Goal: Task Accomplishment & Management: Manage account settings

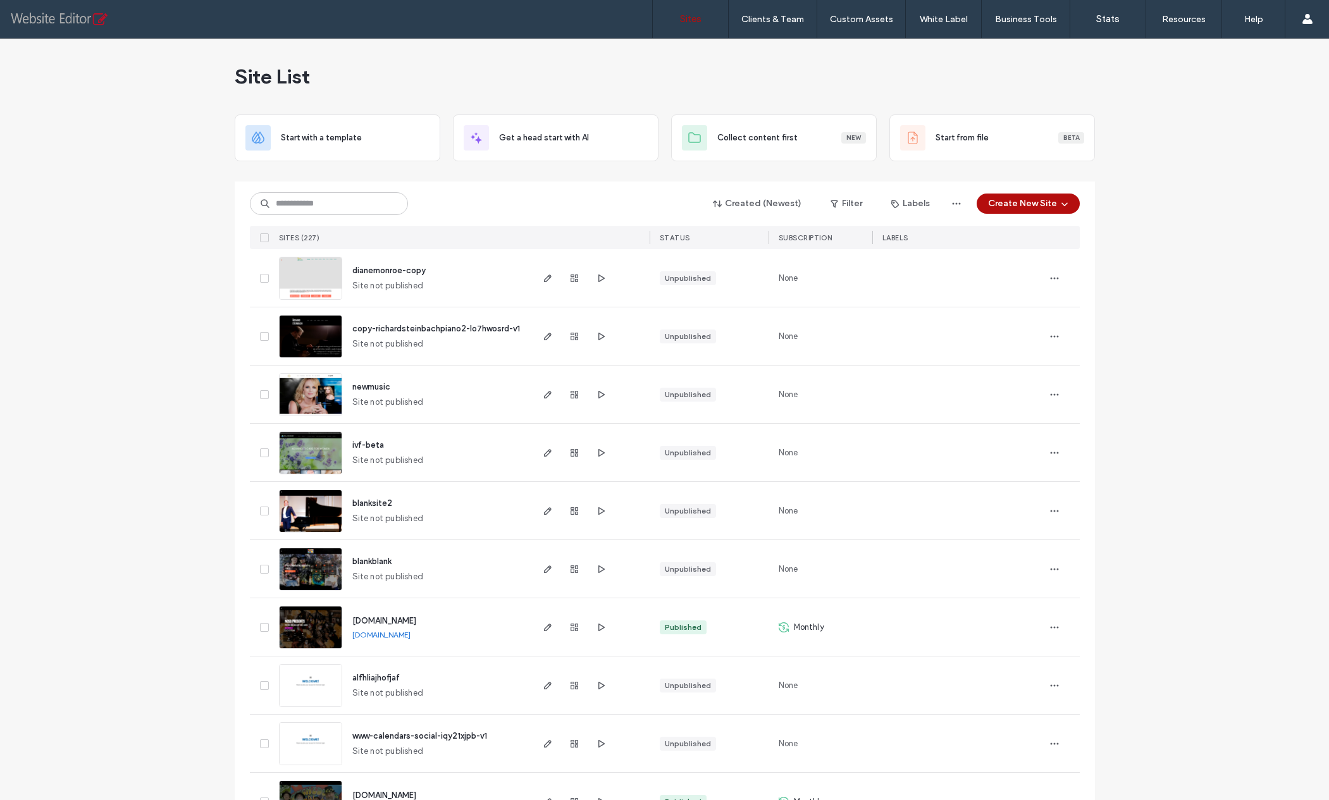
click at [307, 200] on input at bounding box center [329, 203] width 158 height 23
click at [290, 205] on input at bounding box center [329, 203] width 158 height 23
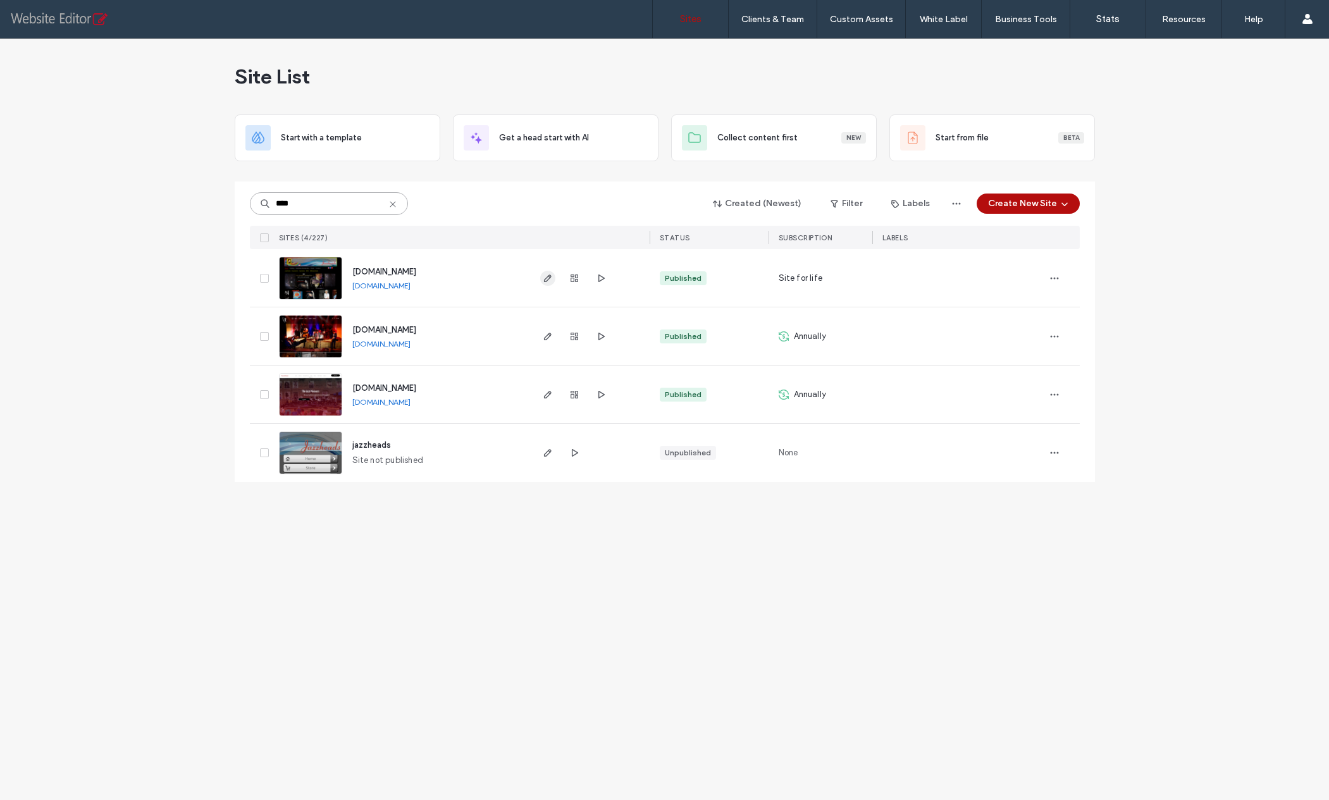
type input "****"
click at [547, 276] on use "button" at bounding box center [547, 279] width 8 height 8
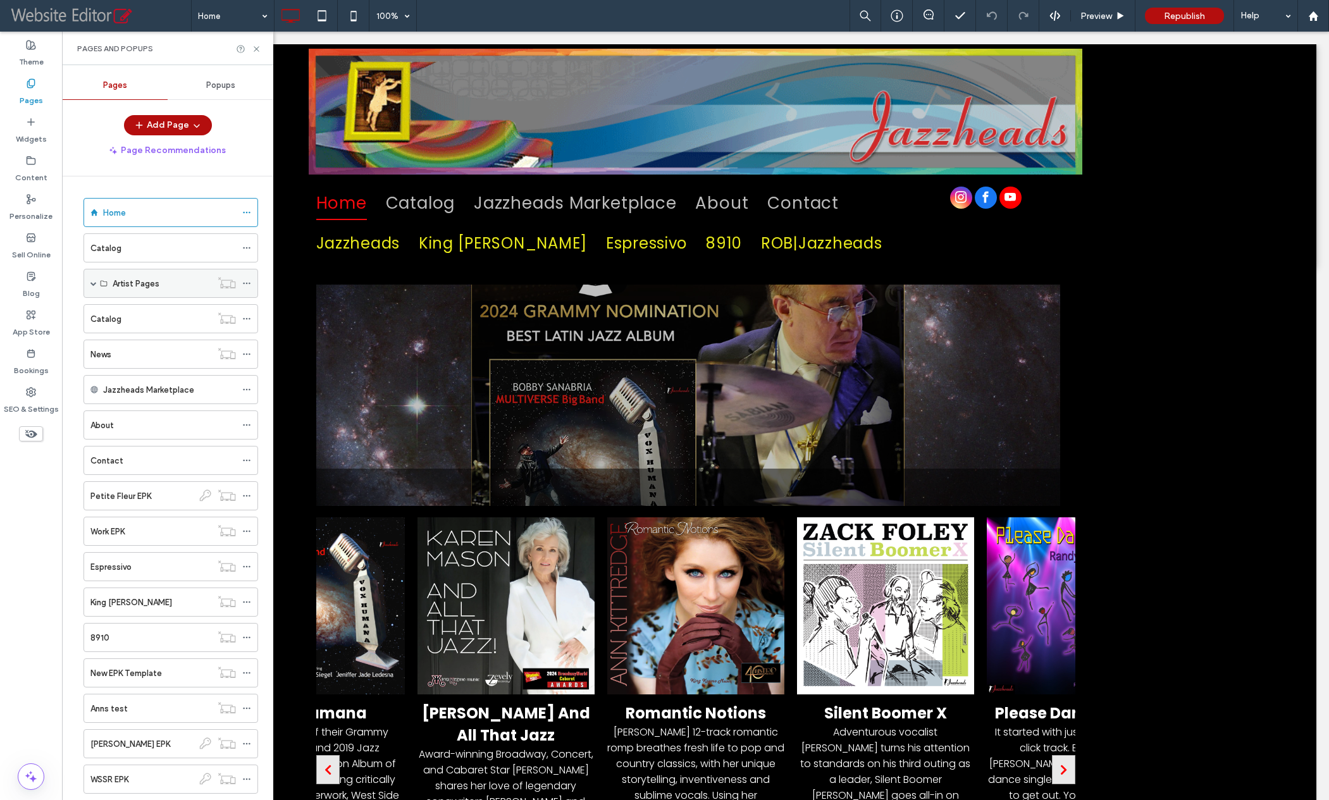
click at [90, 278] on span at bounding box center [93, 283] width 6 height 28
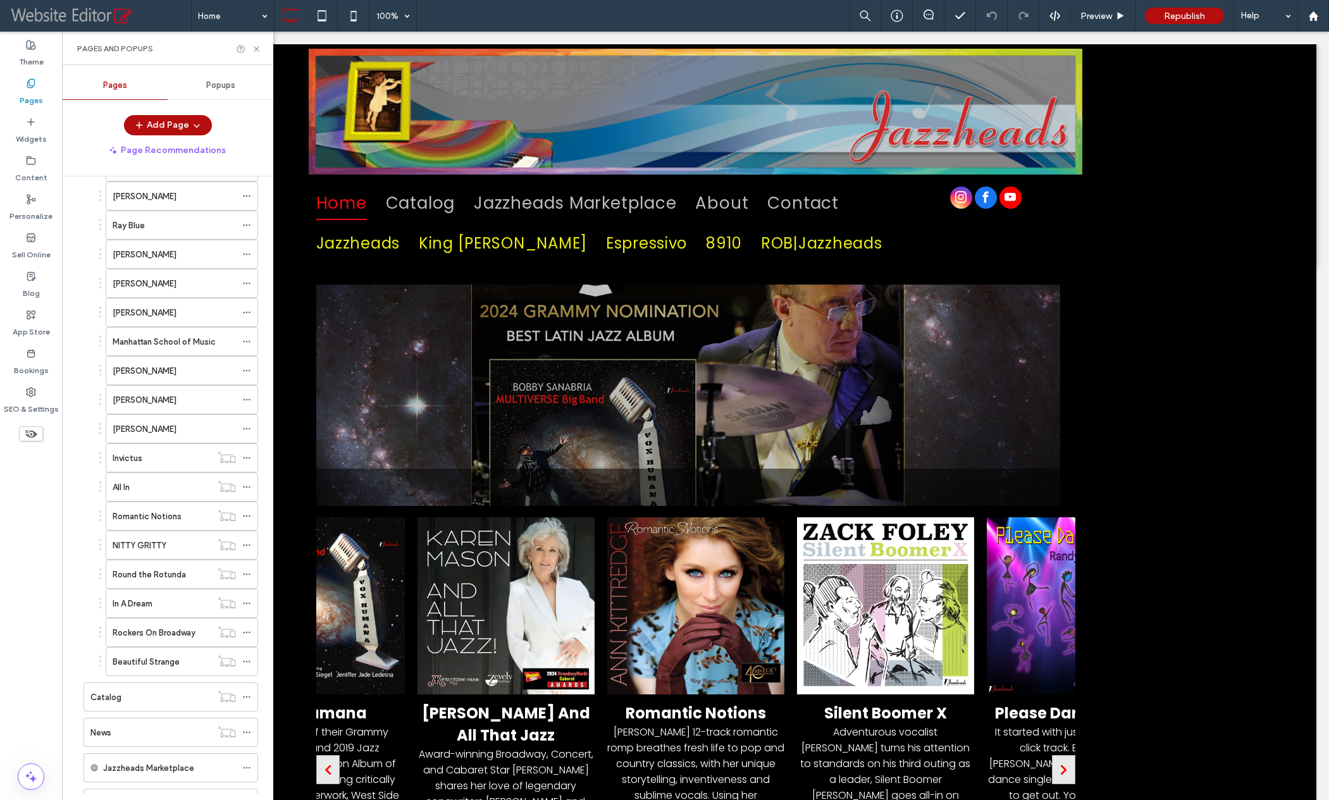
scroll to position [331, 0]
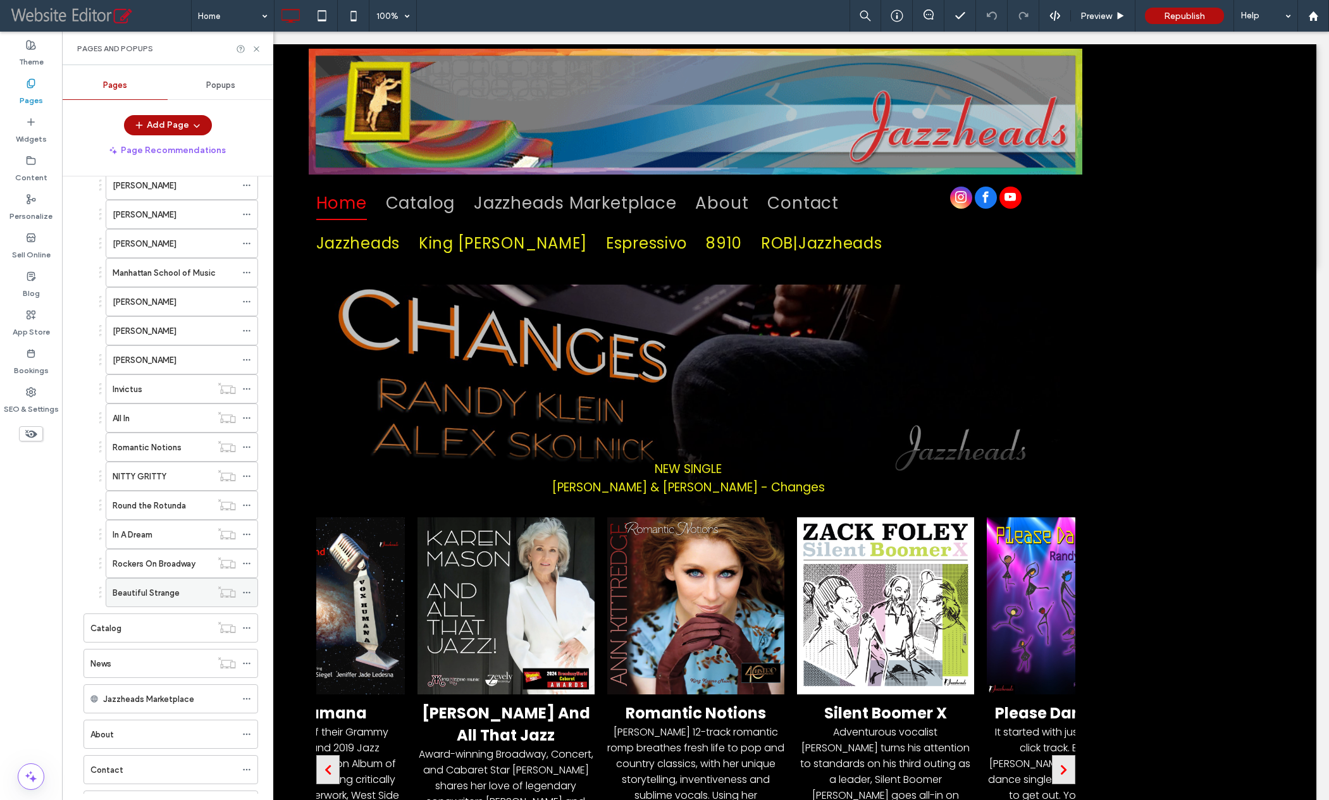
click at [246, 590] on icon at bounding box center [246, 592] width 9 height 9
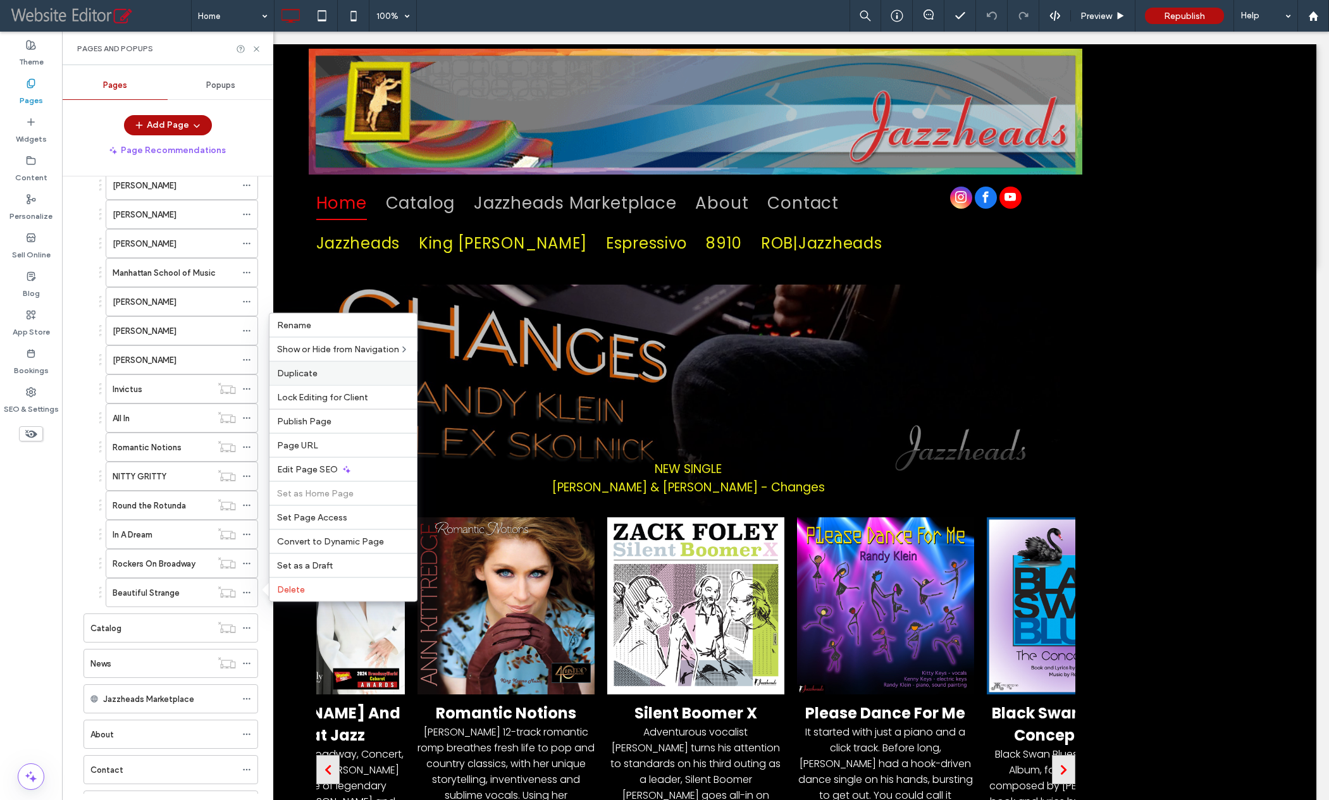
click at [309, 371] on span "Duplicate" at bounding box center [297, 373] width 40 height 11
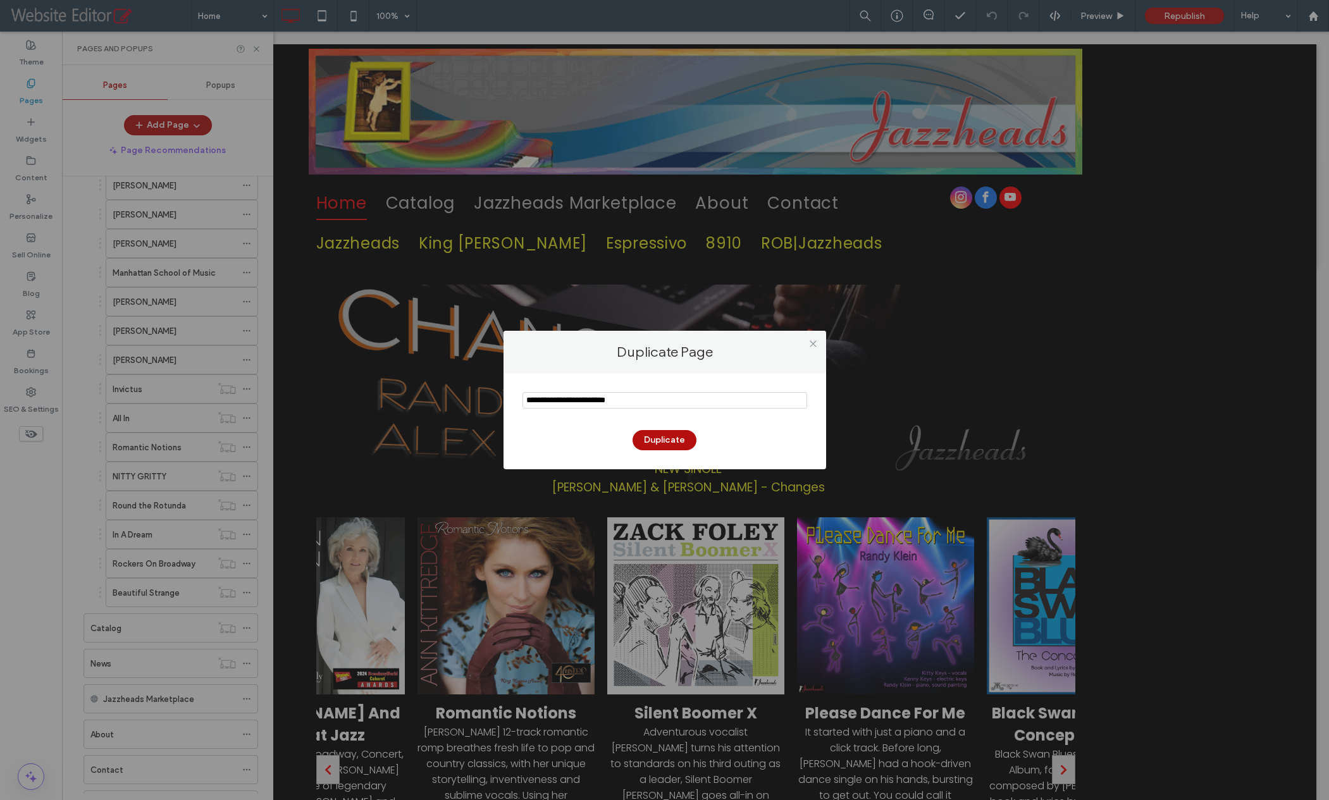
drag, startPoint x: 629, startPoint y: 402, endPoint x: 512, endPoint y: 399, distance: 117.1
click at [512, 399] on div "Duplicate" at bounding box center [664, 421] width 323 height 96
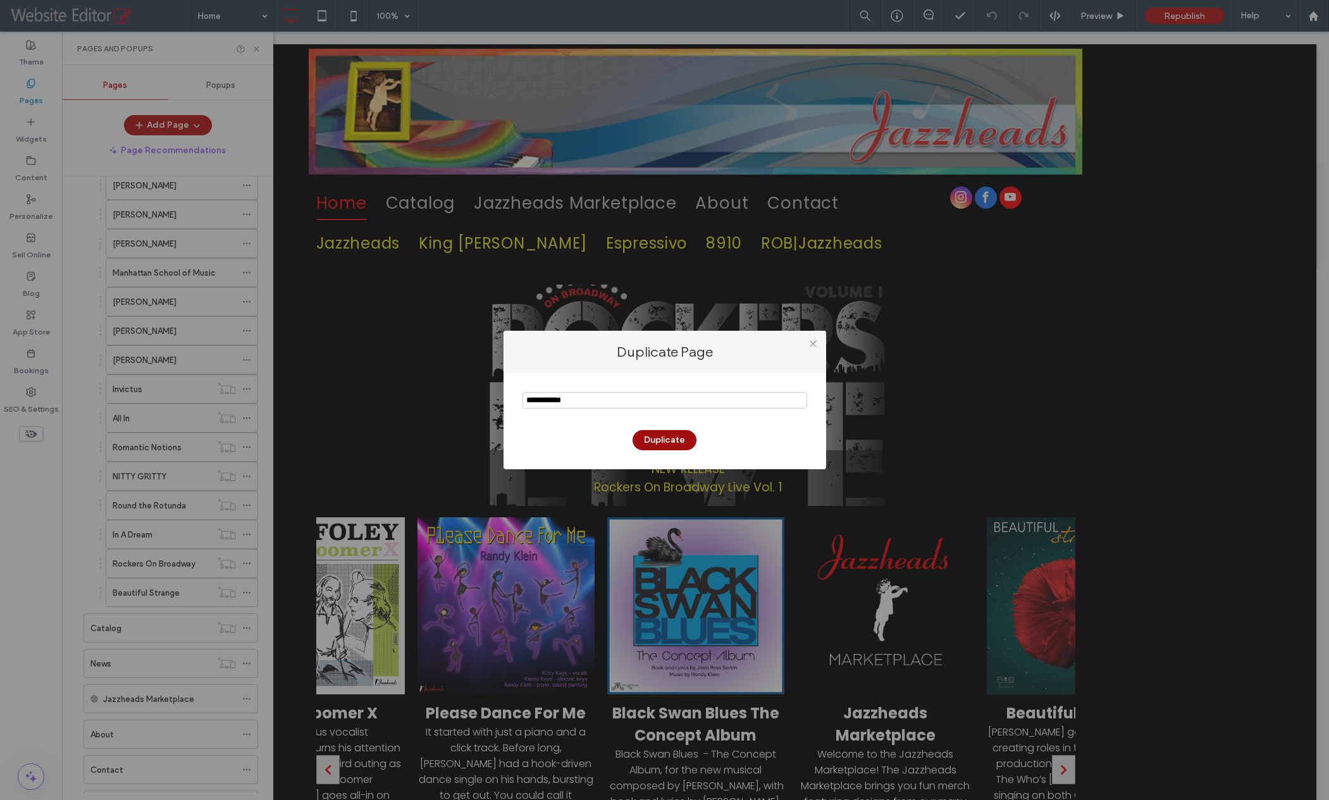
type input "**********"
click at [679, 439] on button "Duplicate" at bounding box center [665, 440] width 64 height 20
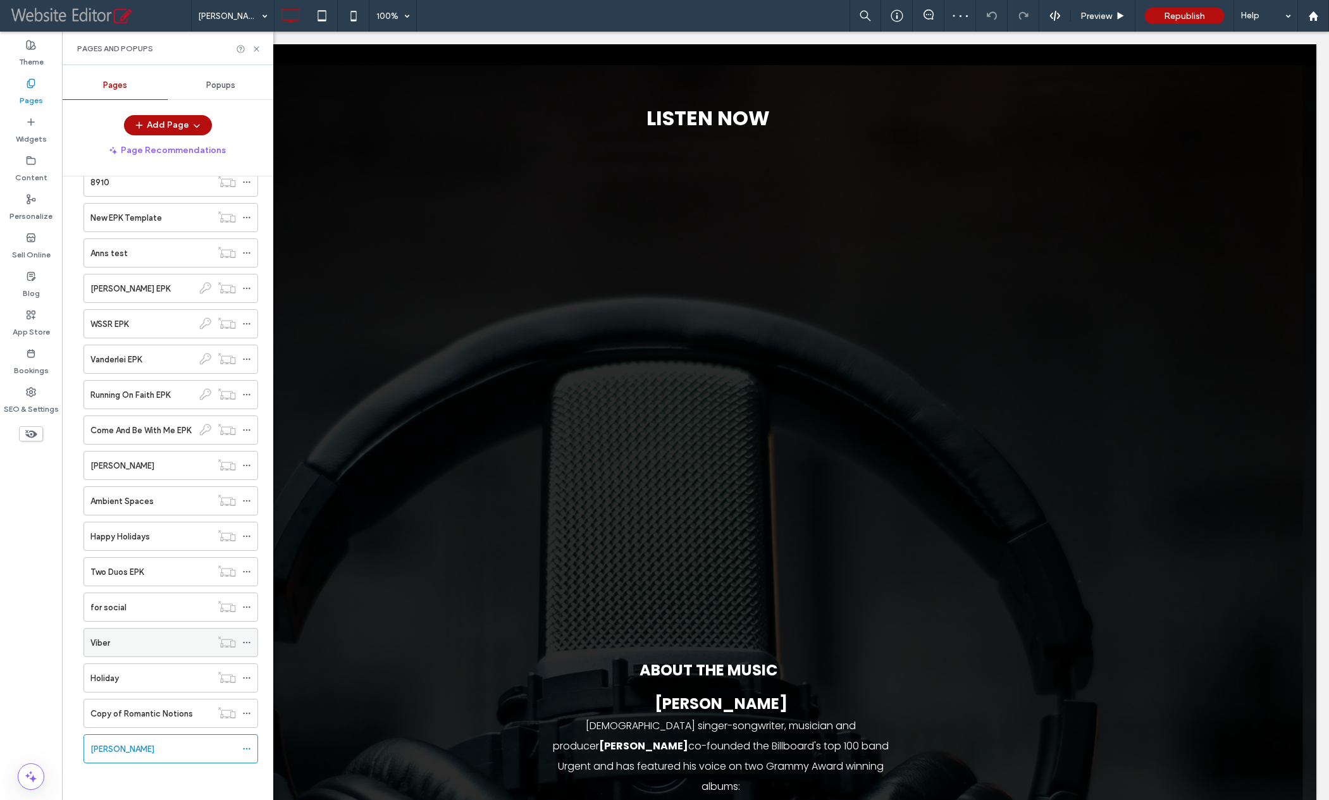
scroll to position [1097, 0]
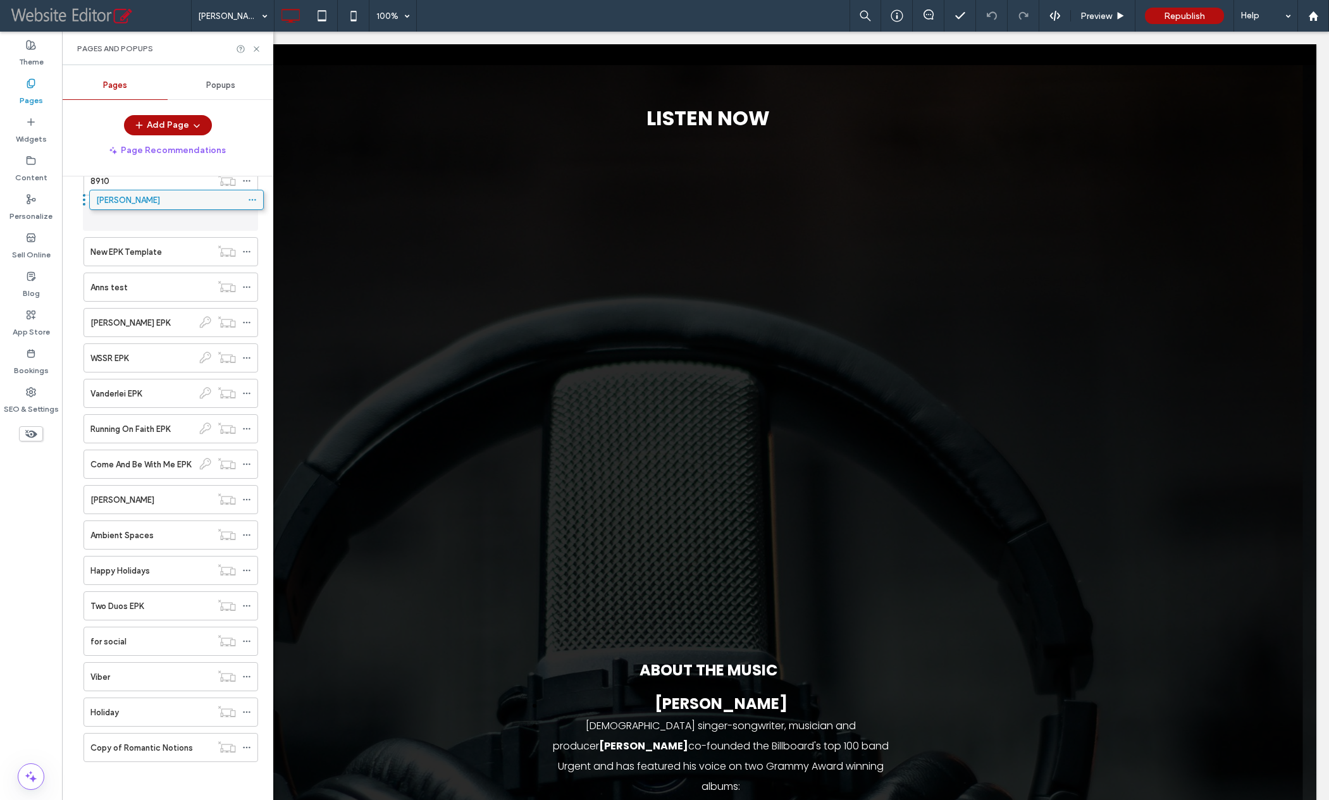
drag, startPoint x: 161, startPoint y: 743, endPoint x: 166, endPoint y: 200, distance: 543.4
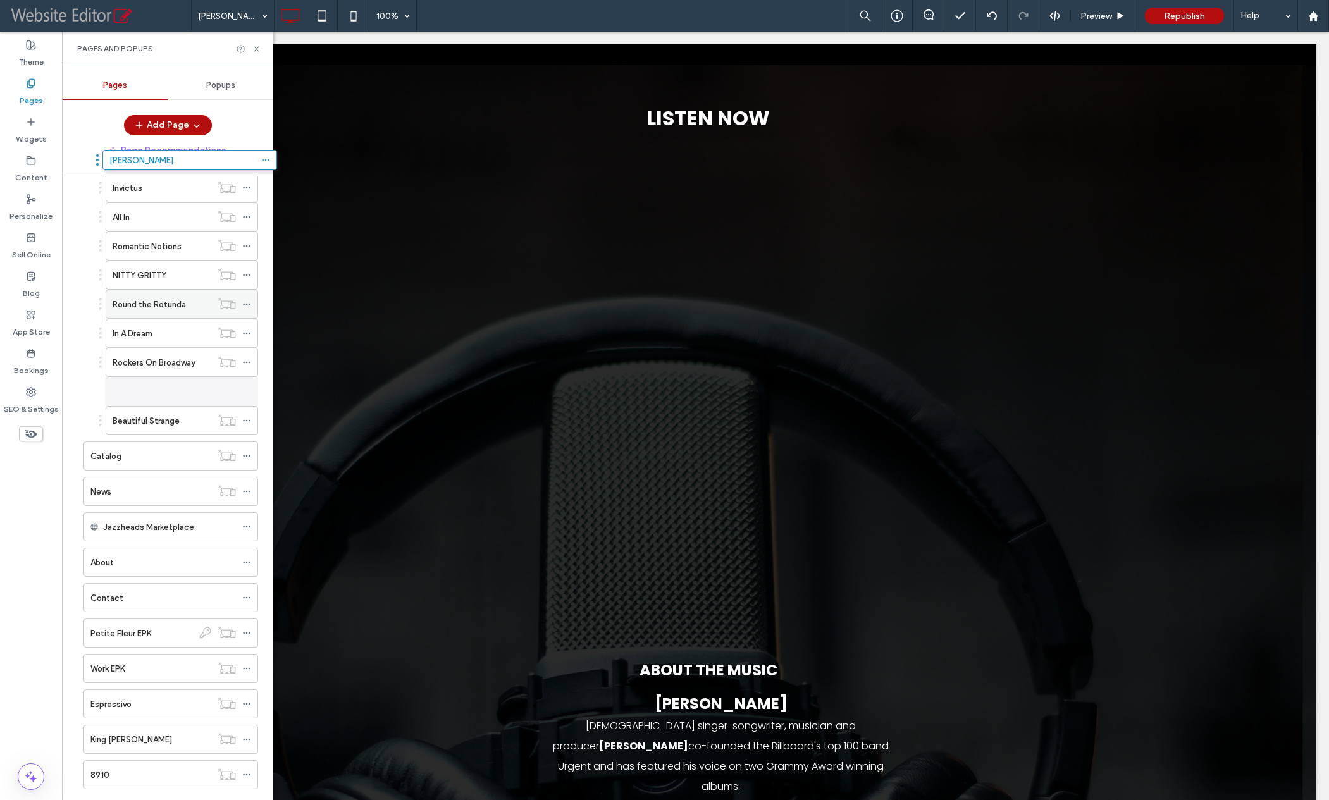
scroll to position [507, 0]
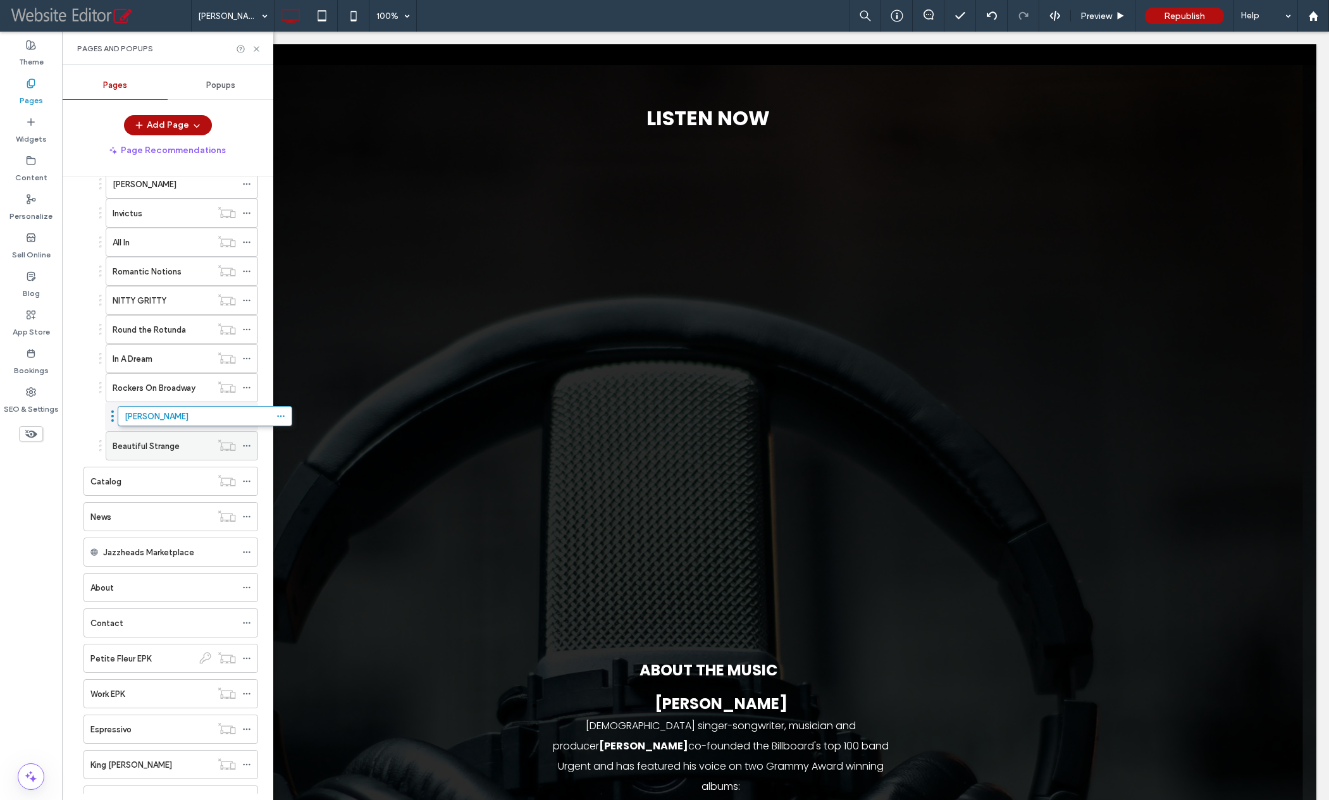
drag, startPoint x: 139, startPoint y: 595, endPoint x: 185, endPoint y: 427, distance: 173.9
click at [245, 414] on icon at bounding box center [246, 416] width 9 height 9
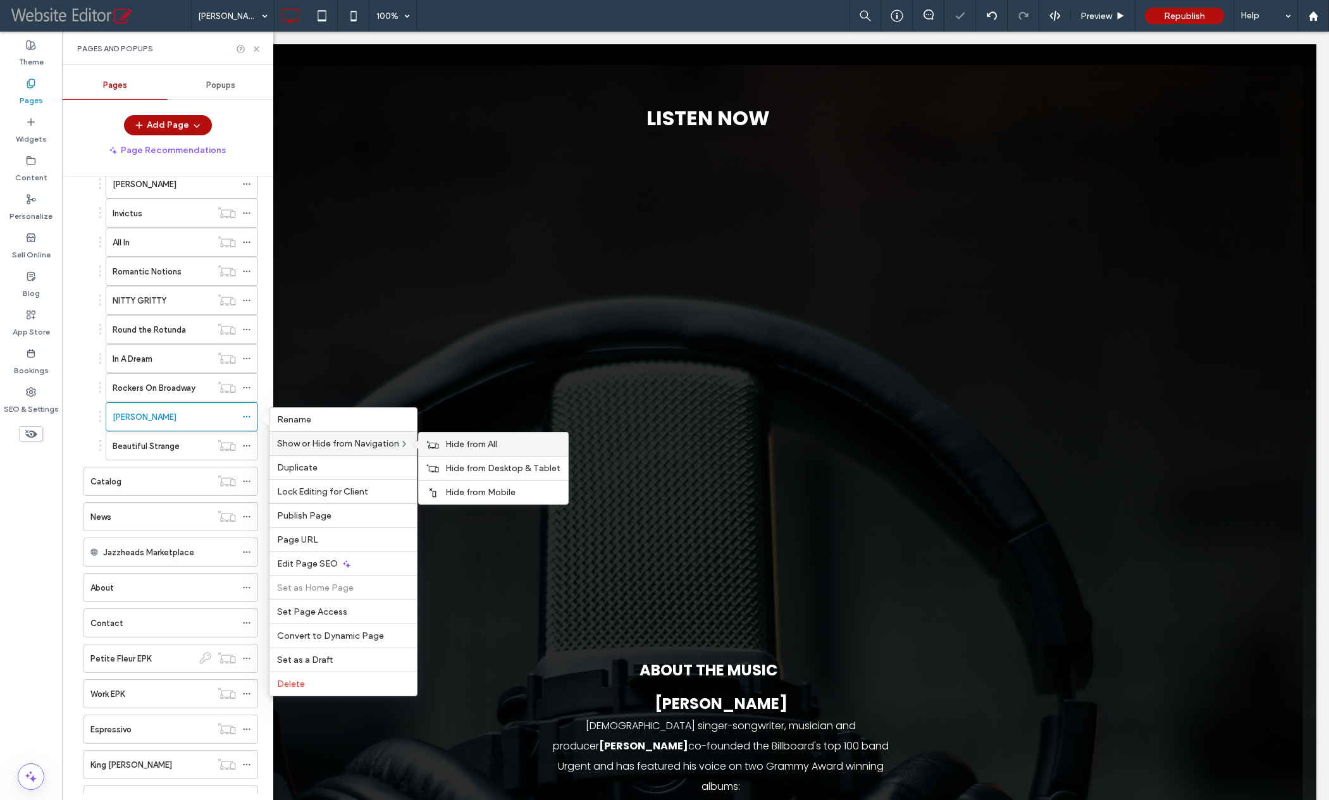
click at [461, 445] on span "Hide from All" at bounding box center [471, 444] width 52 height 11
click at [180, 417] on div "[PERSON_NAME]" at bounding box center [162, 417] width 99 height 13
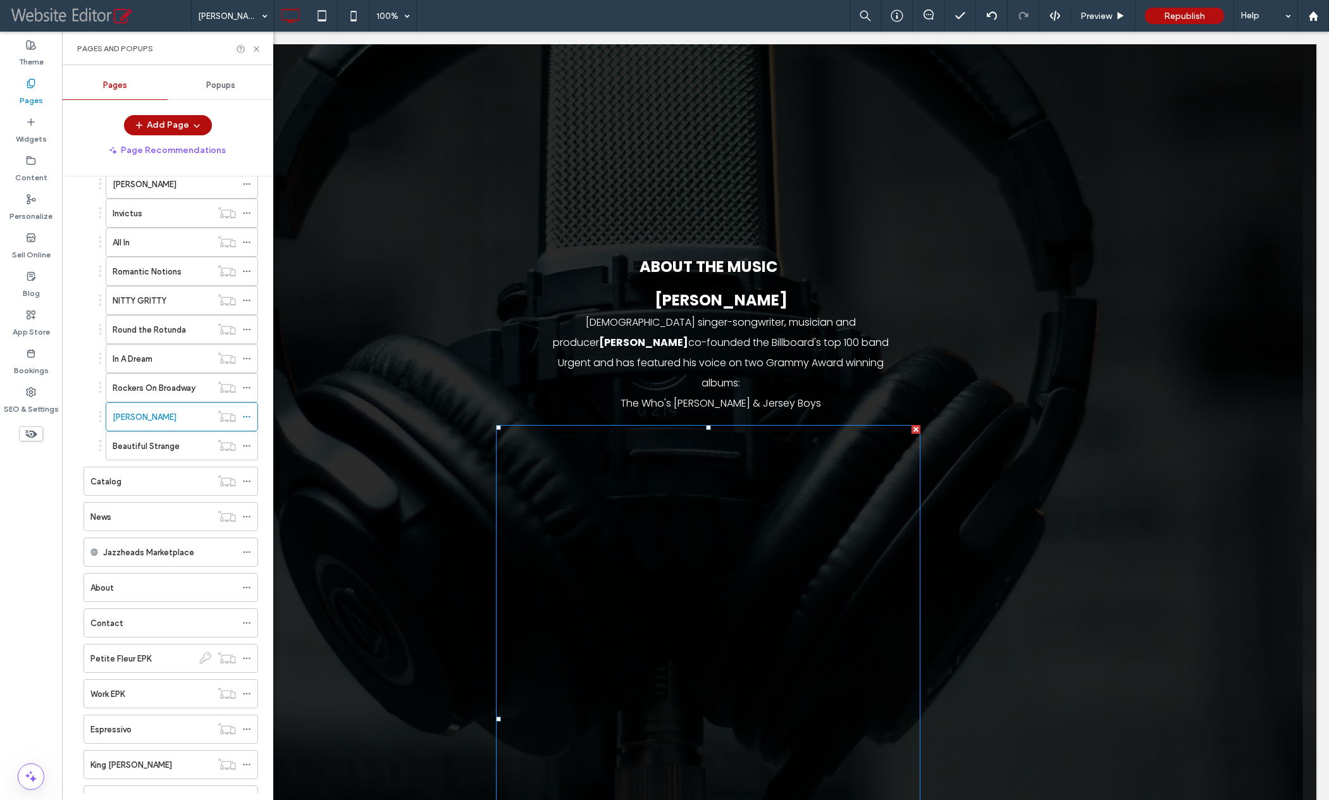
scroll to position [368, 0]
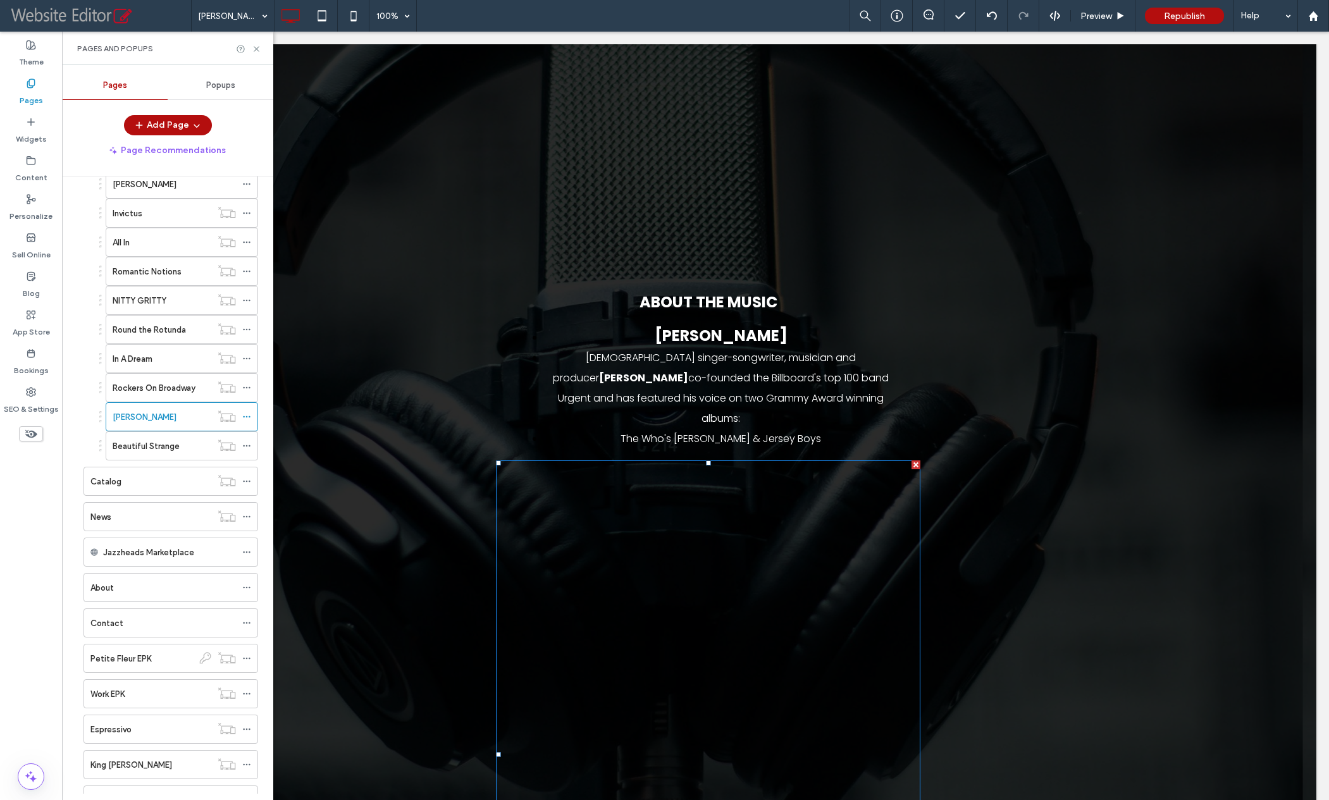
click at [699, 526] on span at bounding box center [708, 754] width 424 height 588
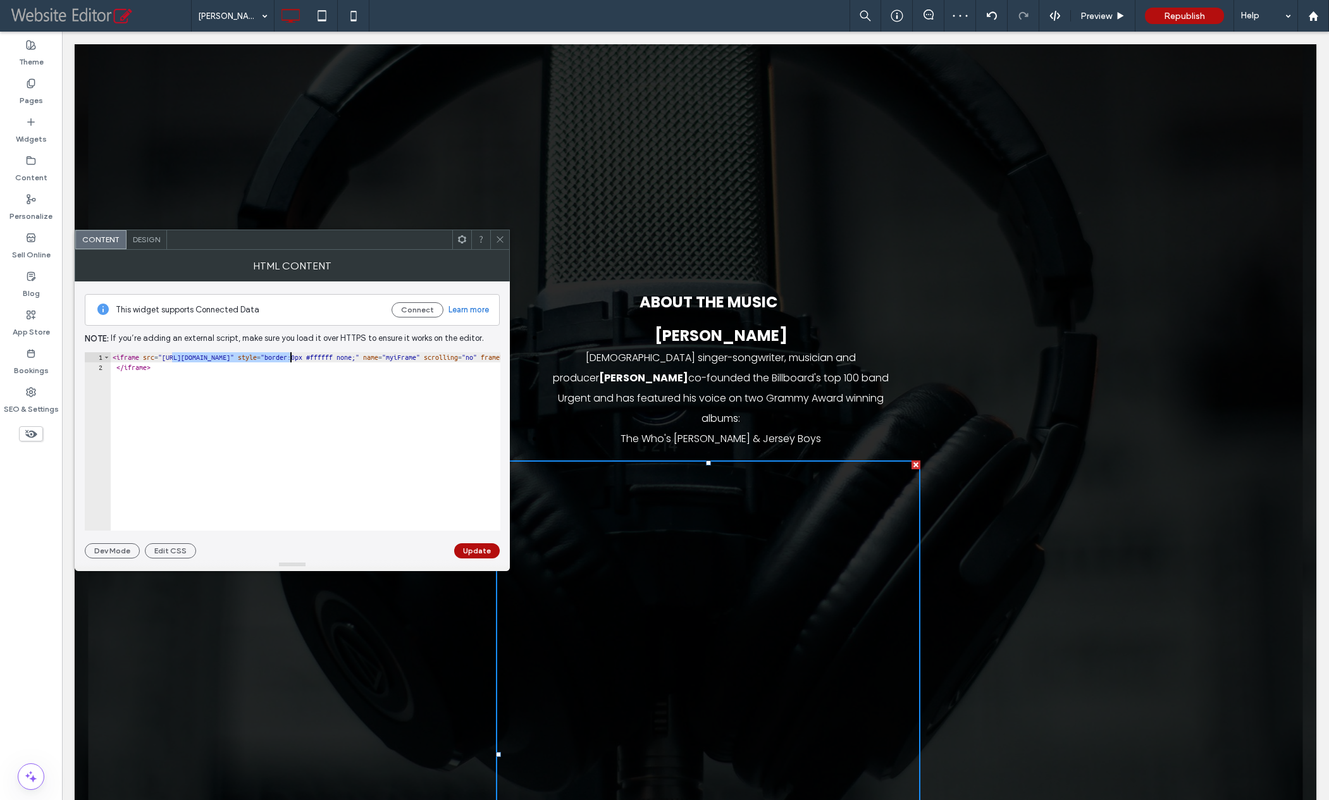
drag, startPoint x: 172, startPoint y: 356, endPoint x: 290, endPoint y: 362, distance: 117.8
click at [290, 362] on div "< iframe src = "[URL][DOMAIN_NAME]" style = "border:0px #ffffff none;" name = "…" at bounding box center [581, 451] width 943 height 199
paste textarea "Cursor at row 1"
type textarea "**********"
click at [486, 546] on button "Update" at bounding box center [477, 550] width 46 height 15
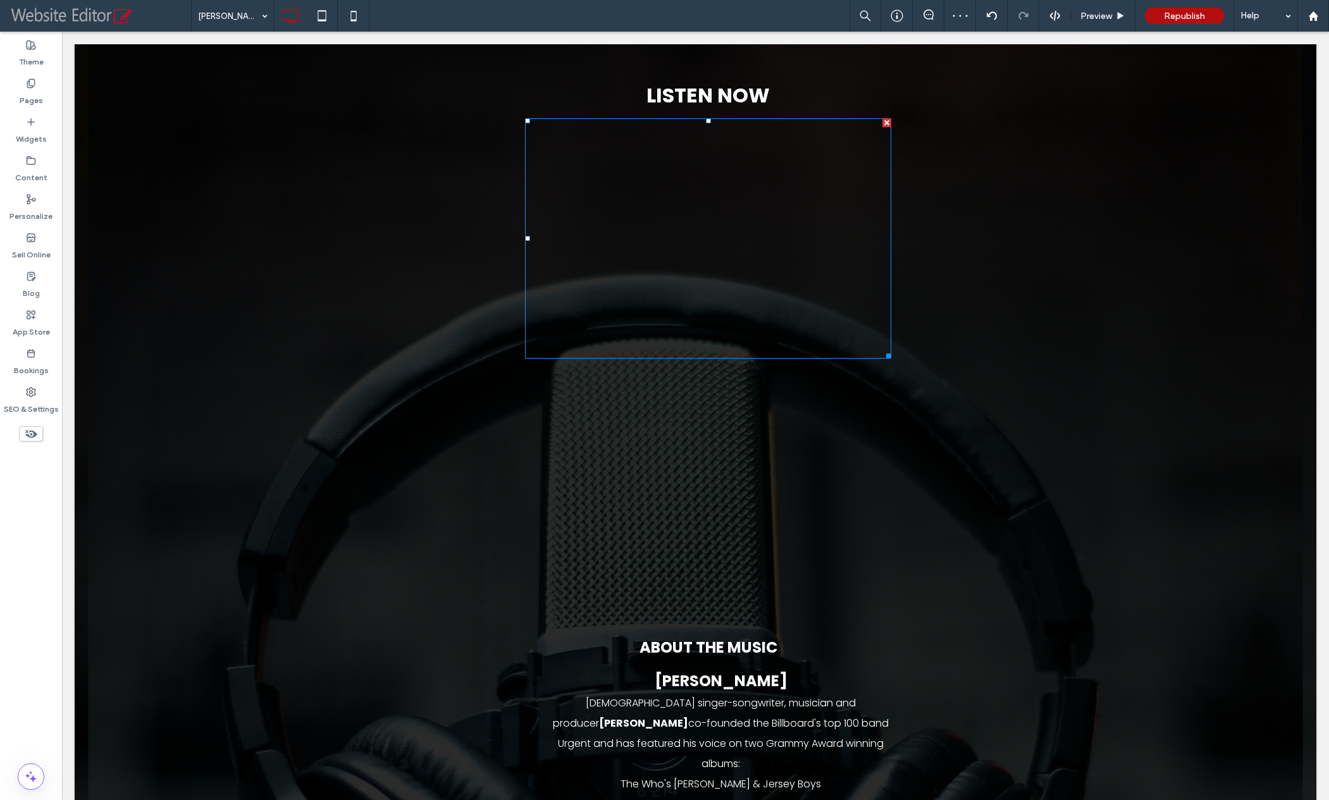
scroll to position [22, 0]
click at [644, 213] on span at bounding box center [708, 239] width 366 height 241
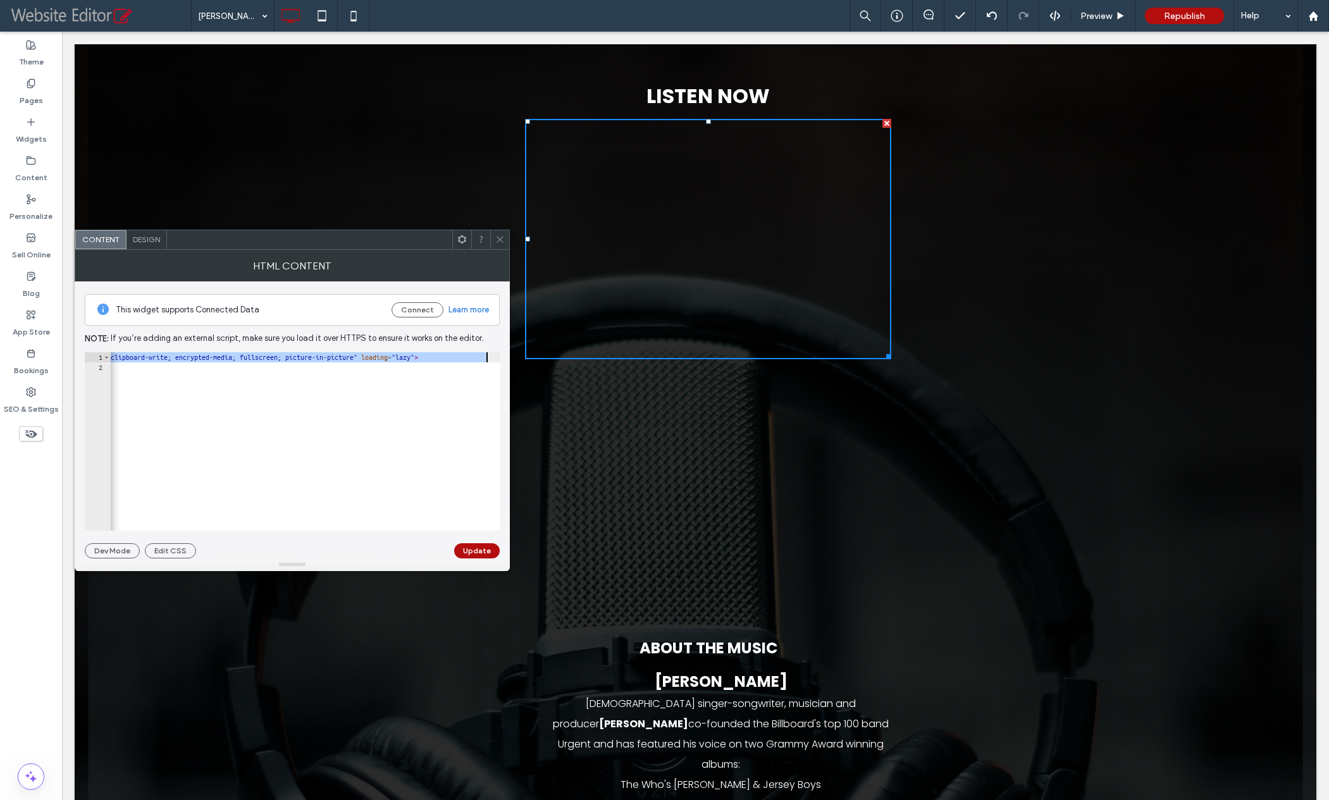
scroll to position [0, 674]
drag, startPoint x: 154, startPoint y: 356, endPoint x: 163, endPoint y: 361, distance: 10.8
click at [163, 361] on div "< iframe data-testid = "embed-iframe" style = "border-radius:12px" src = "[URL]…" at bounding box center [167, 446] width 1462 height 189
paste textarea "**********"
type textarea "**********"
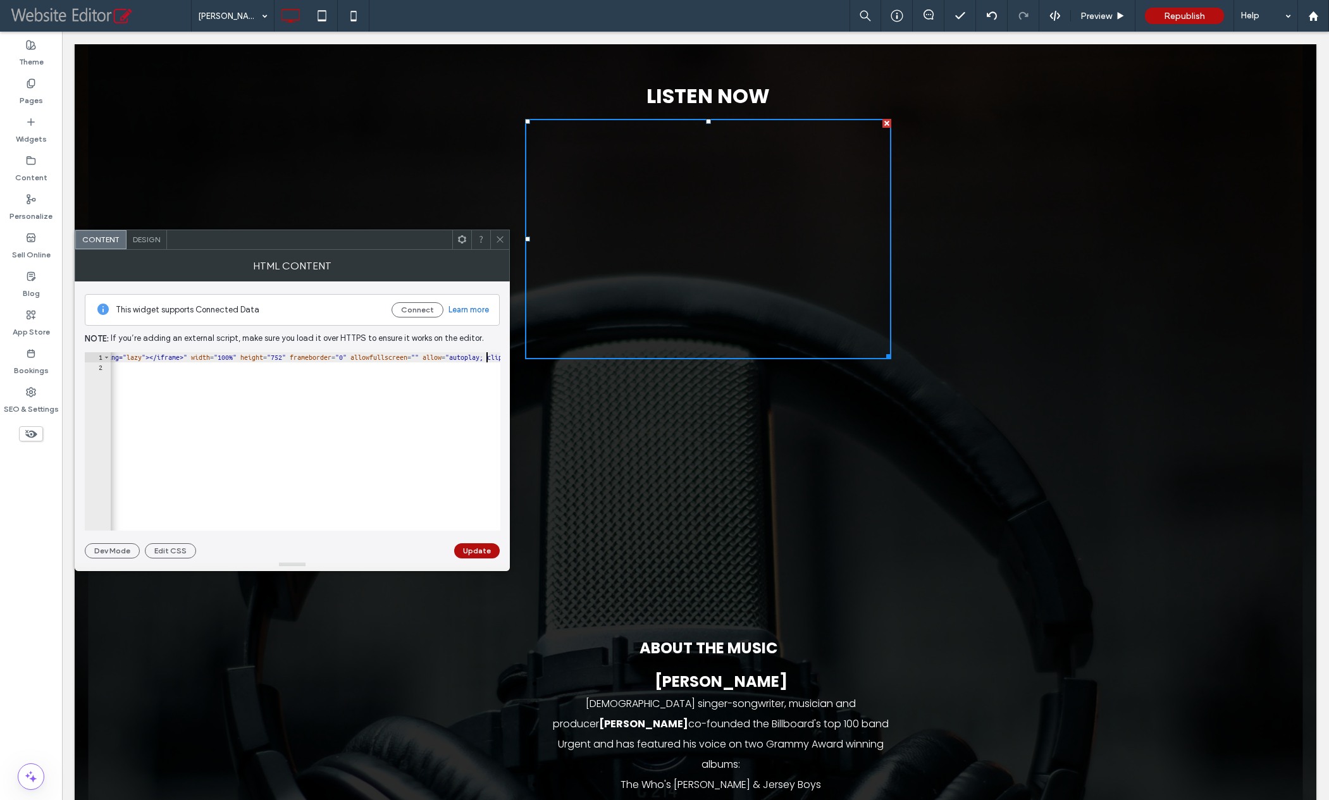
scroll to position [0, 1375]
click at [466, 547] on button "Update" at bounding box center [477, 550] width 46 height 15
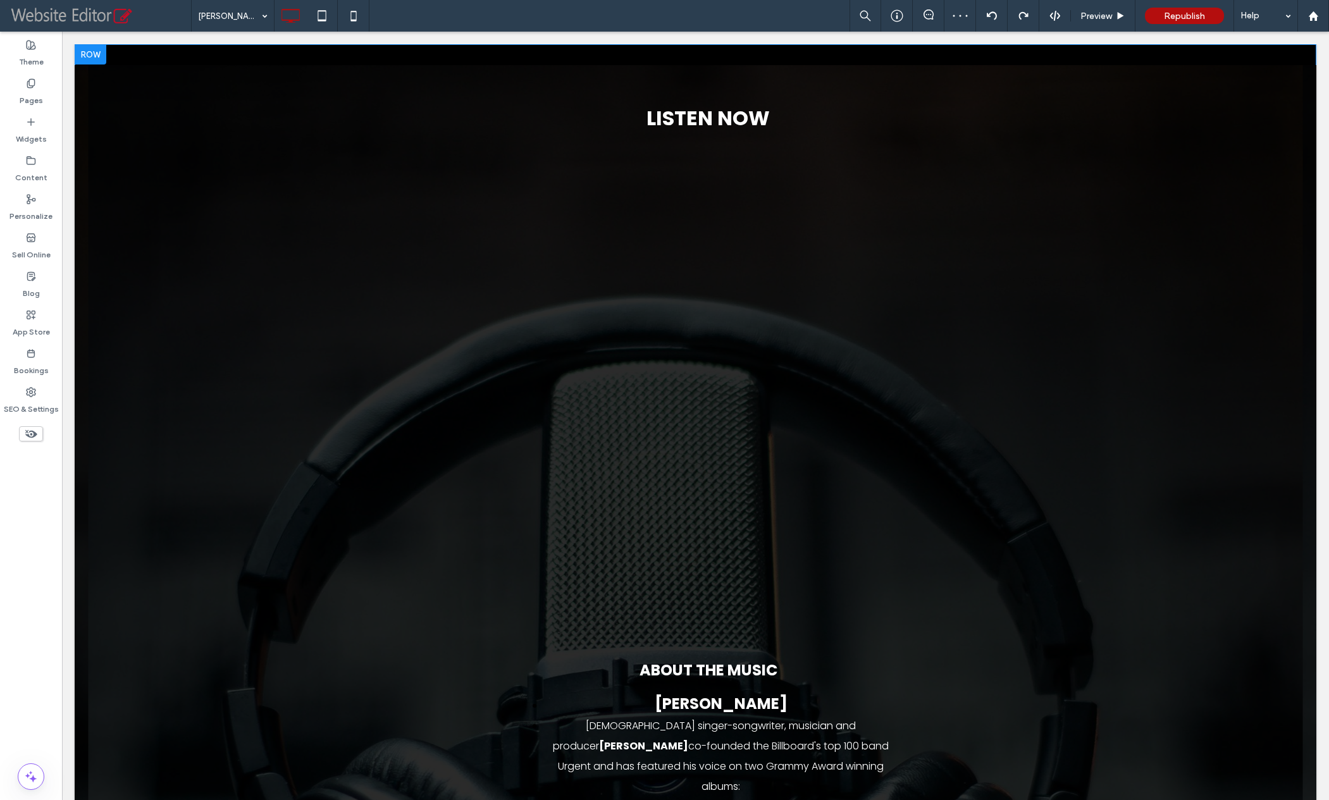
scroll to position [0, 0]
click at [674, 287] on span at bounding box center [708, 261] width 366 height 241
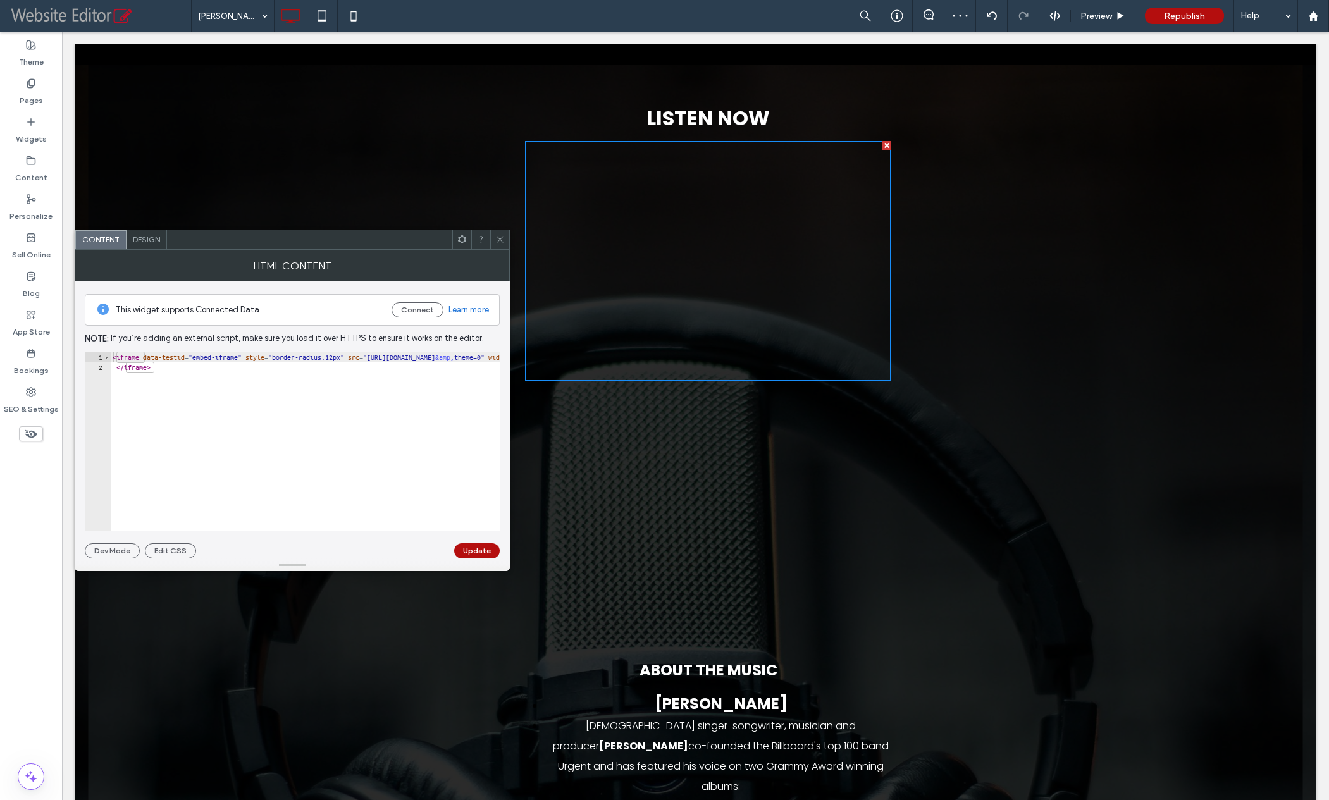
click at [274, 381] on div "< iframe data-testid = "embed-iframe" style = "border-radius:12px" src = "[URL]…" at bounding box center [841, 451] width 1462 height 199
drag, startPoint x: 181, startPoint y: 386, endPoint x: 127, endPoint y: 366, distance: 57.2
click at [182, 385] on div "< iframe data-testid = "embed-iframe" style = "border-radius:12px" src = "[URL]…" at bounding box center [841, 451] width 1462 height 199
type textarea "**********"
paste textarea "*********"
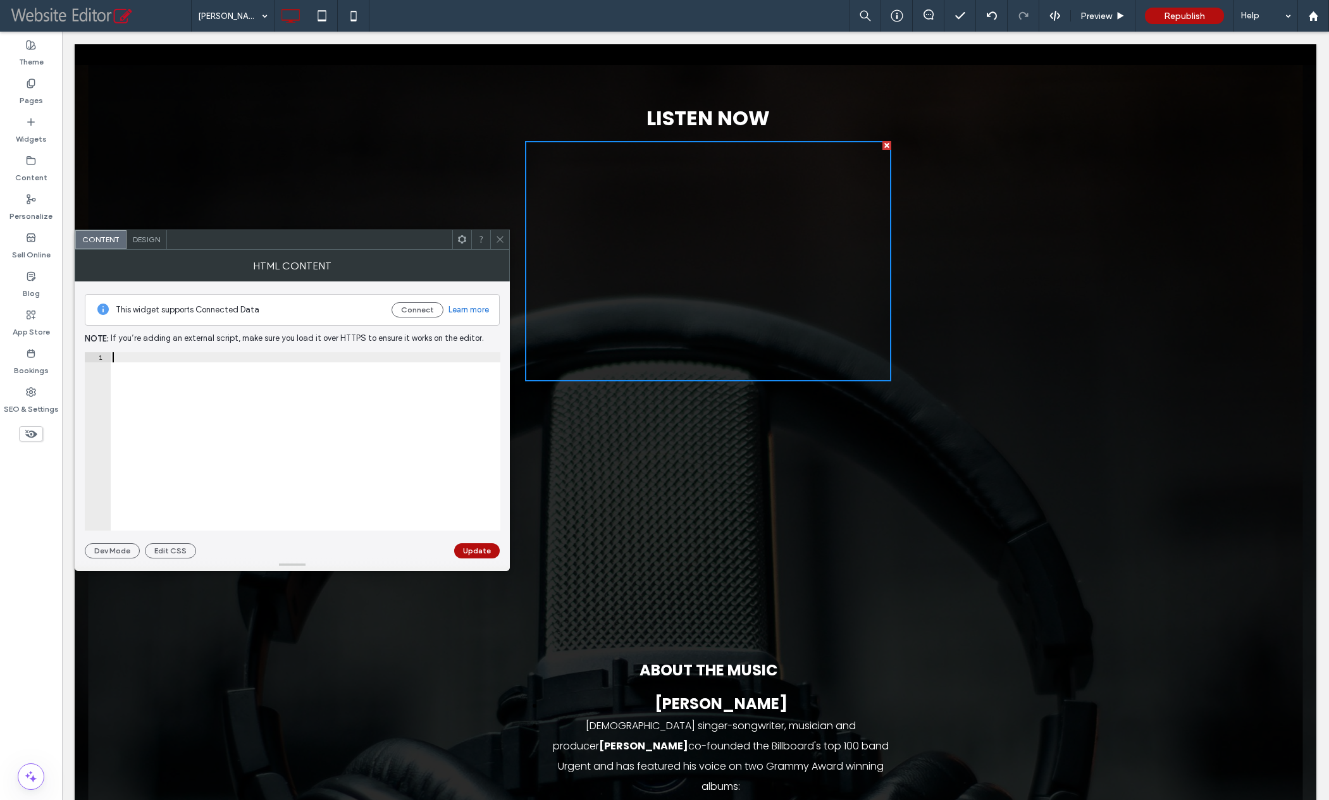
type textarea "*********"
click at [486, 551] on button "Update" at bounding box center [477, 550] width 46 height 15
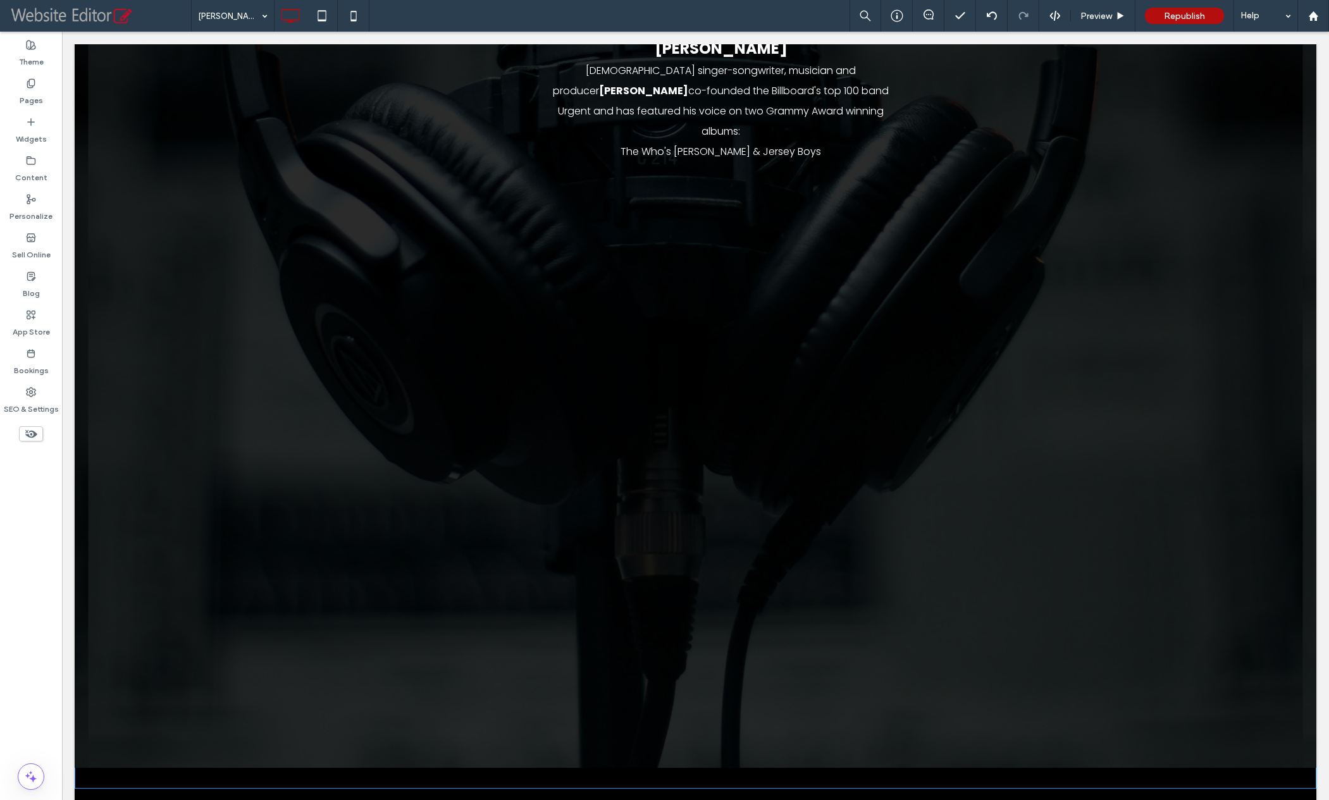
scroll to position [660, 0]
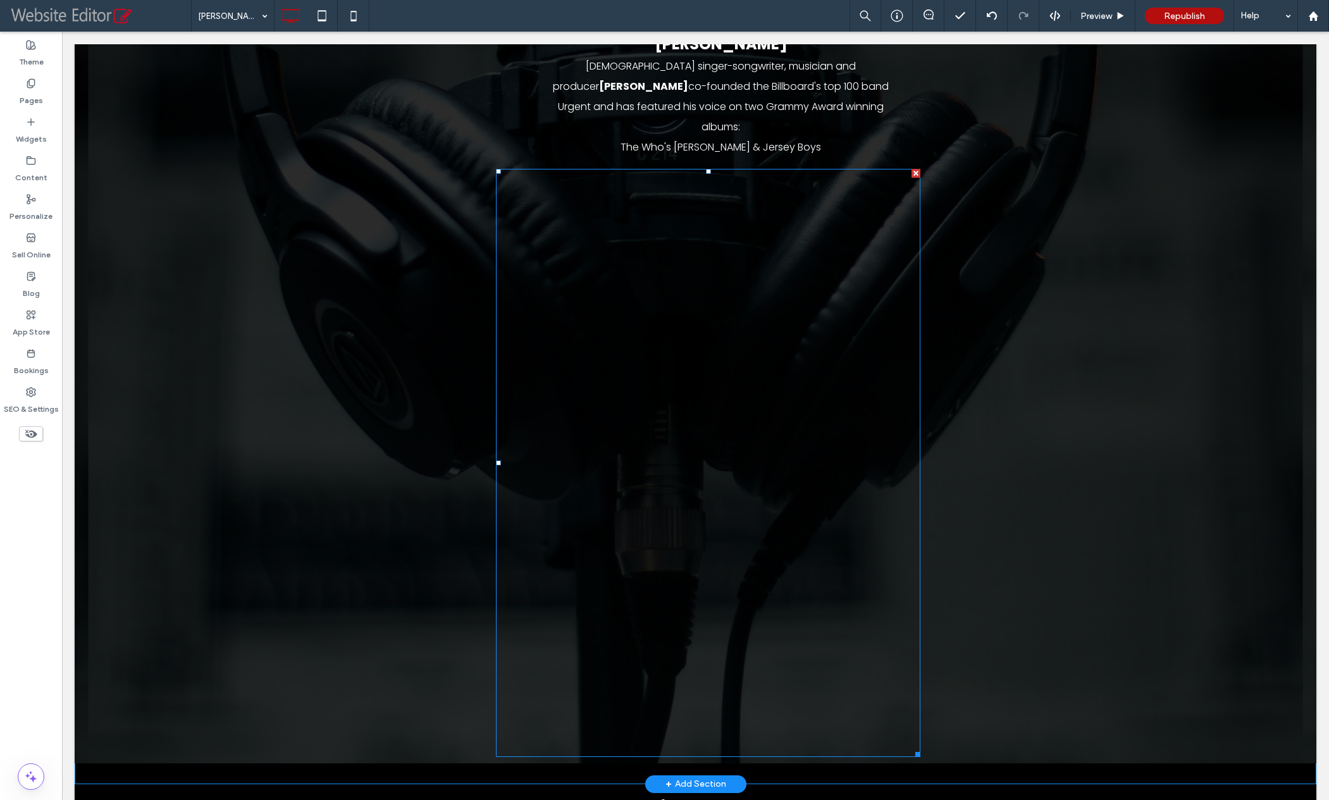
click at [688, 522] on span at bounding box center [708, 463] width 424 height 588
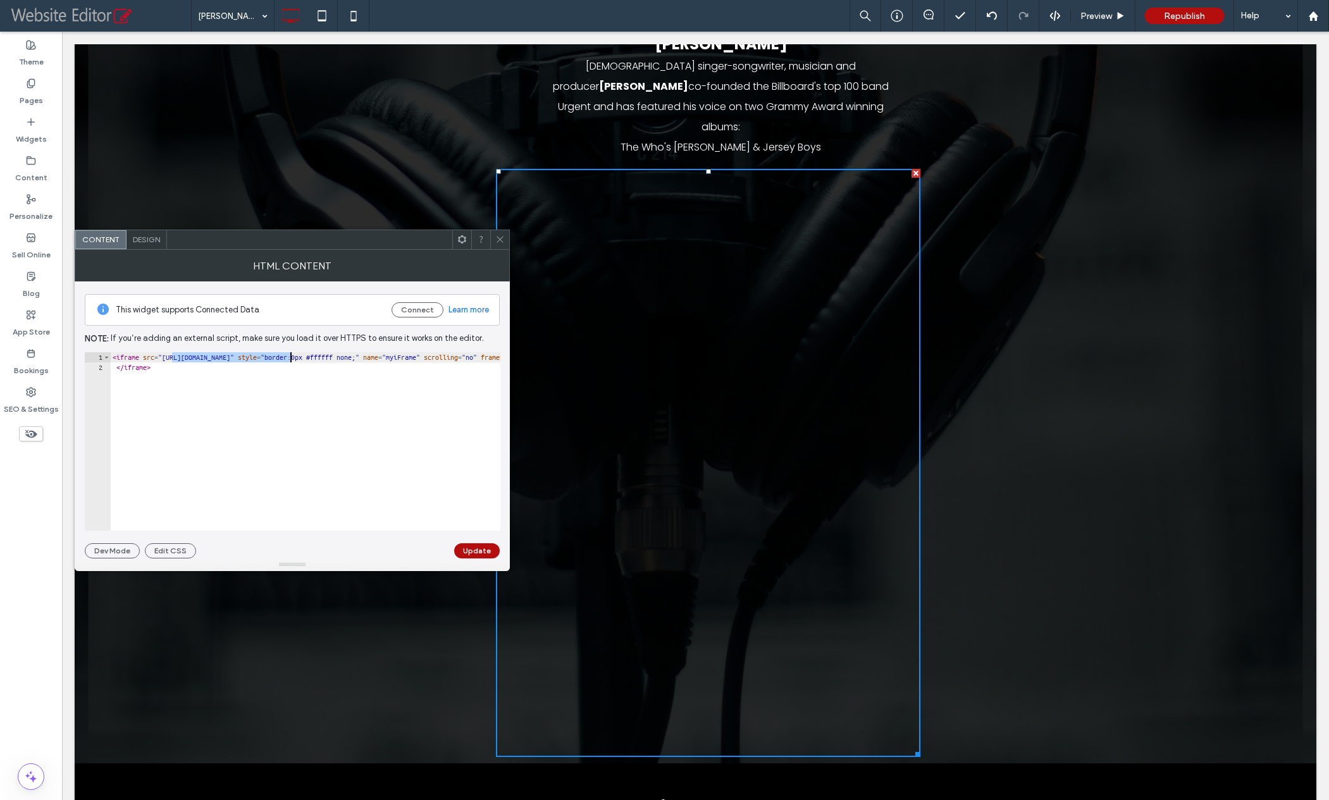
drag, startPoint x: 173, startPoint y: 357, endPoint x: 287, endPoint y: 352, distance: 114.6
click at [288, 353] on div "< iframe src = "[URL][DOMAIN_NAME]" style = "border:0px #ffffff none;" name = "…" at bounding box center [581, 451] width 943 height 199
paste textarea "Cursor at row 1"
type textarea "**********"
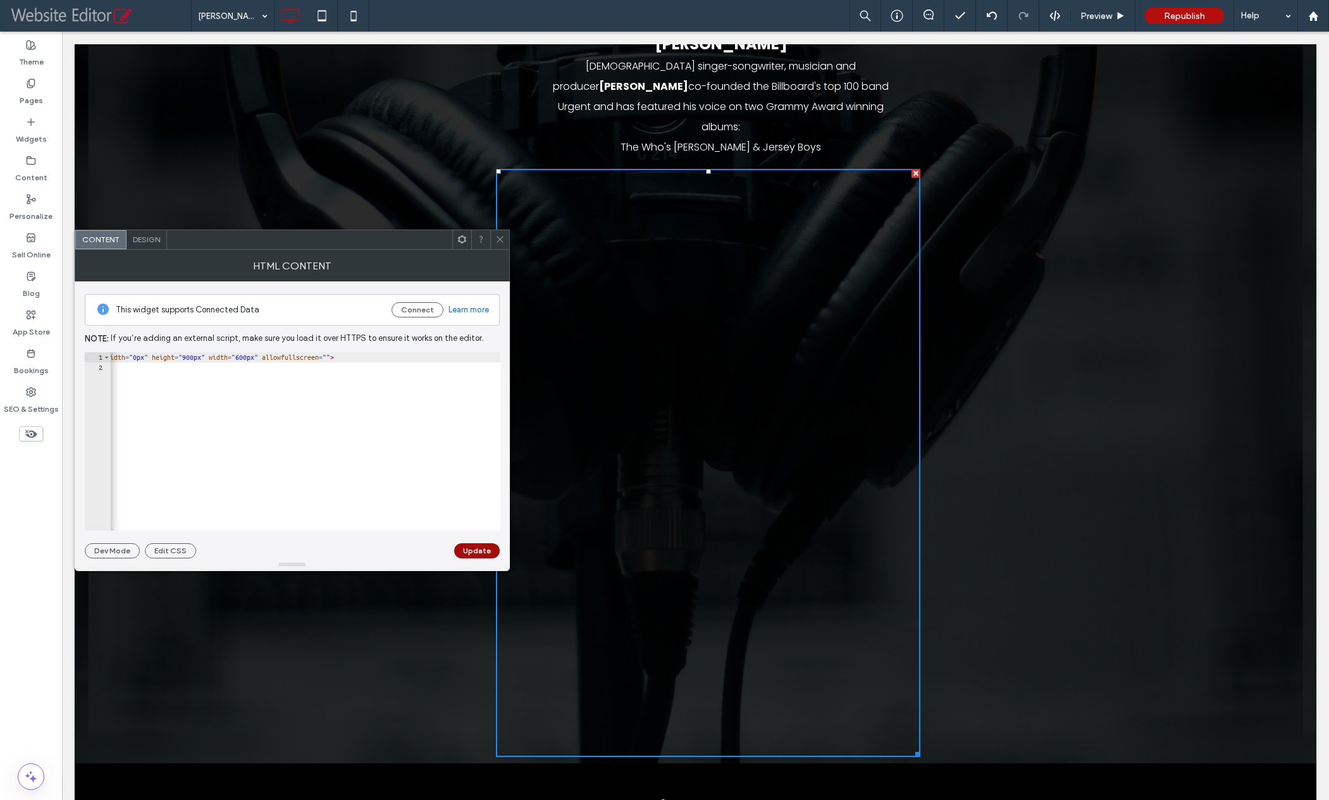
drag, startPoint x: 488, startPoint y: 549, endPoint x: 508, endPoint y: 548, distance: 19.6
click at [488, 549] on button "Update" at bounding box center [477, 550] width 46 height 15
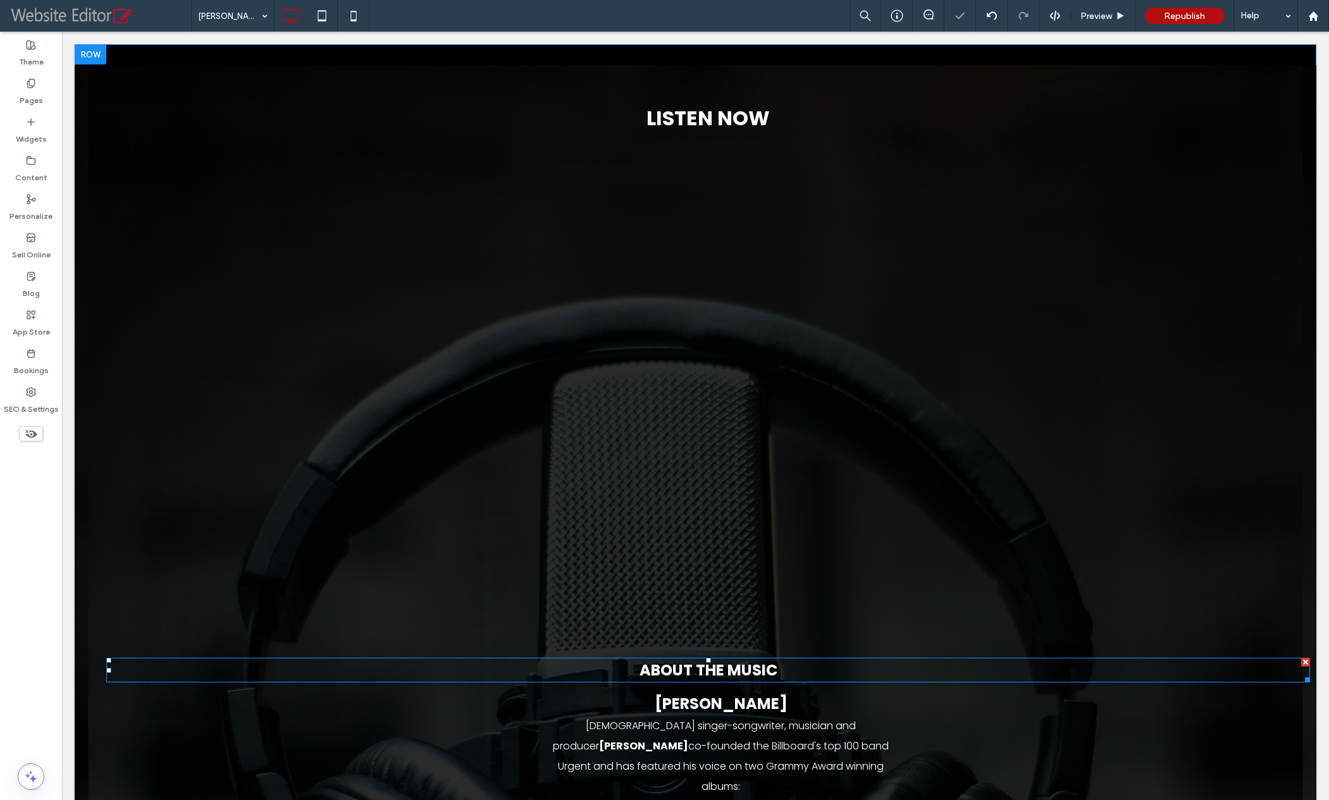
scroll to position [420, 0]
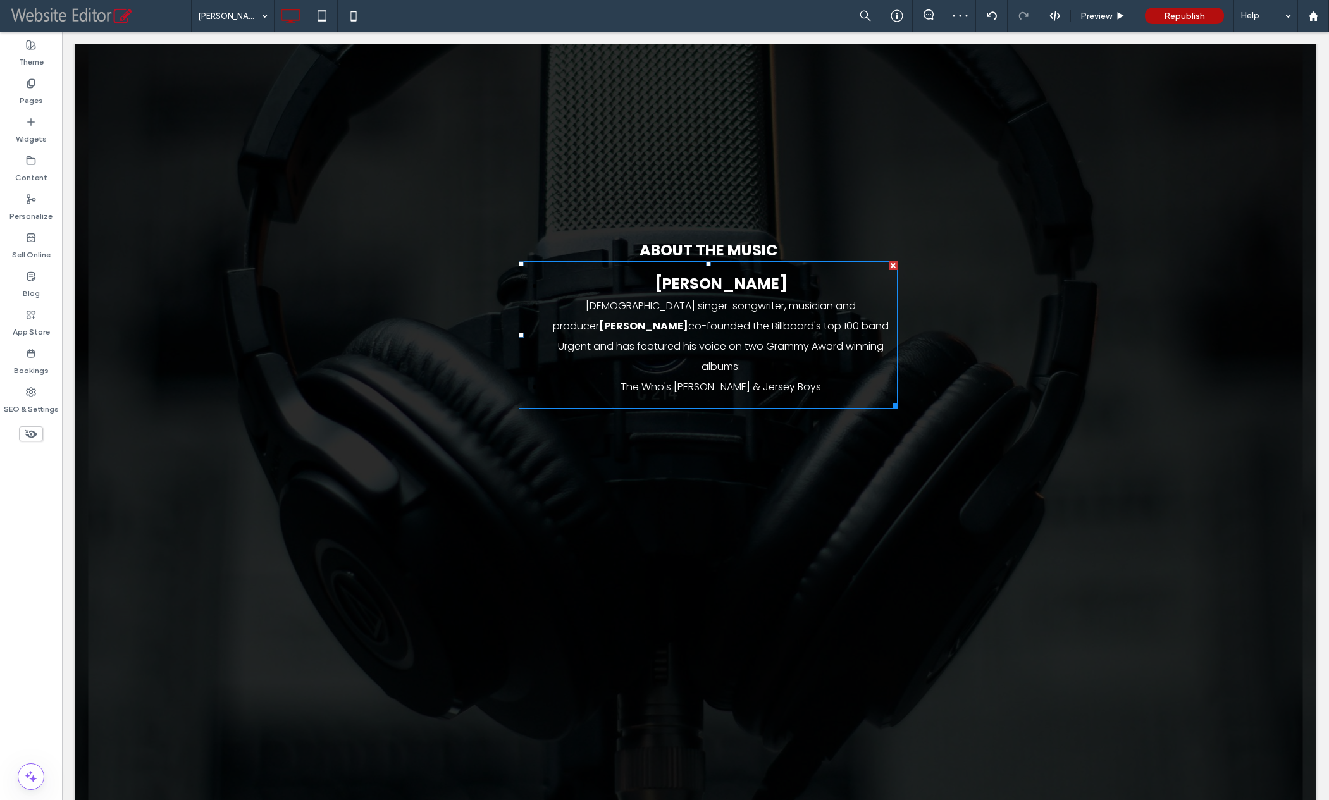
click at [728, 283] on b "[PERSON_NAME]" at bounding box center [721, 283] width 133 height 21
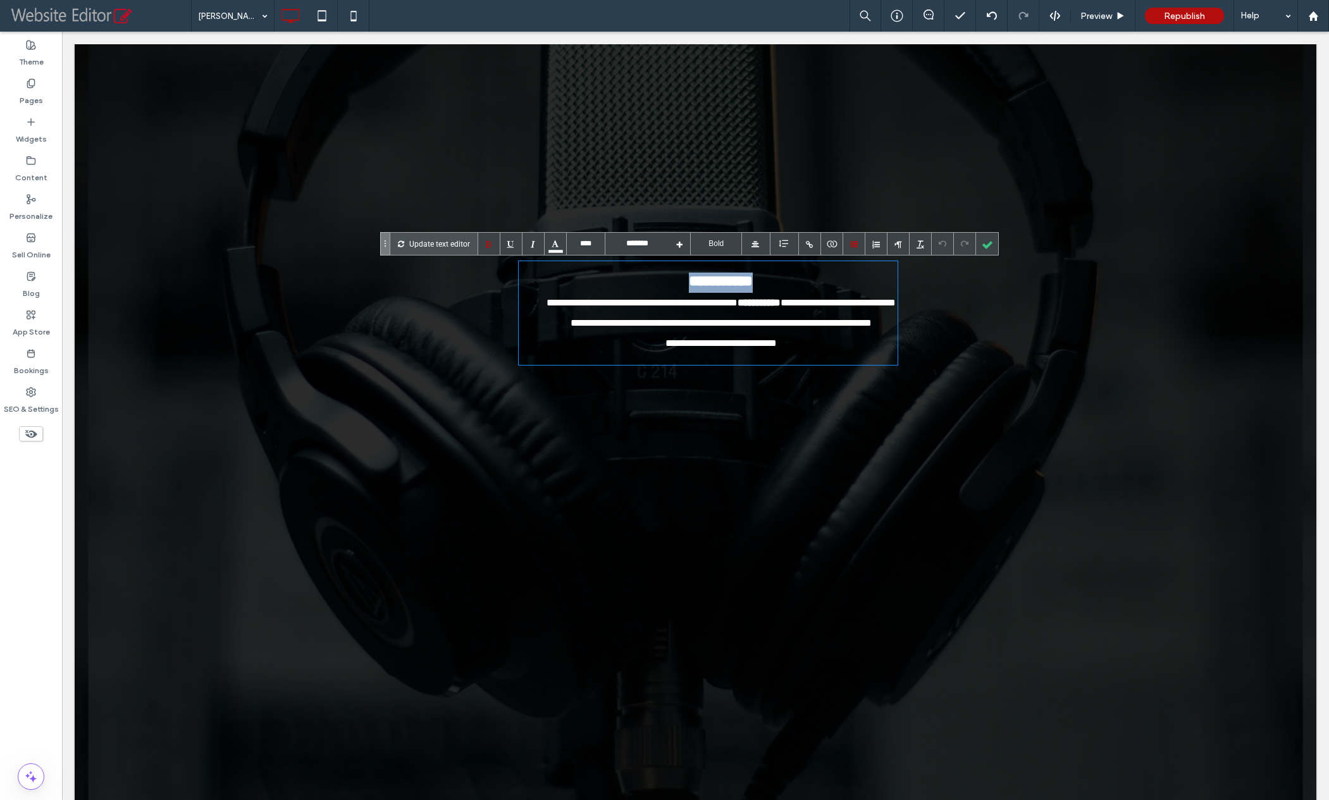
drag, startPoint x: 763, startPoint y: 286, endPoint x: 670, endPoint y: 283, distance: 93.0
click at [670, 283] on li "**********" at bounding box center [721, 283] width 354 height 20
click at [983, 246] on div at bounding box center [987, 244] width 22 height 22
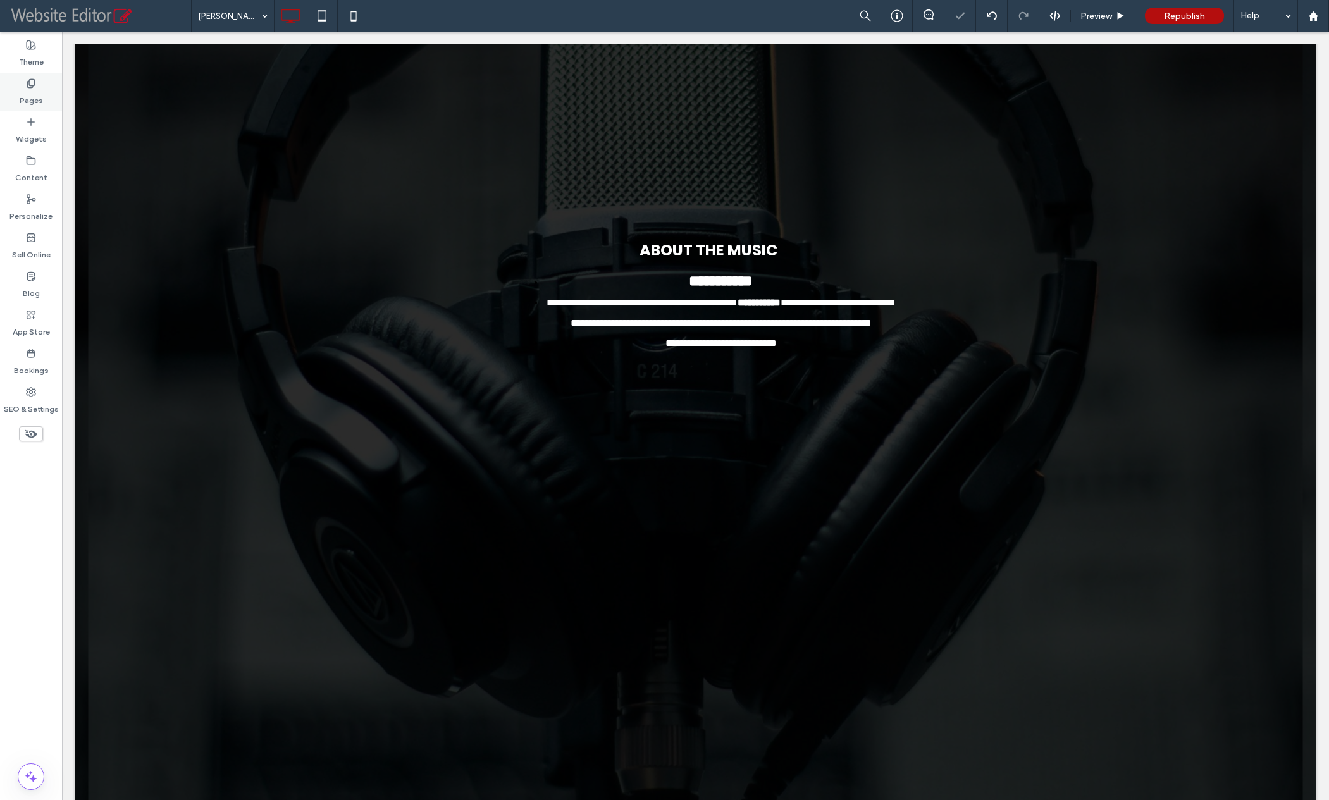
click at [32, 89] on label "Pages" at bounding box center [31, 98] width 23 height 18
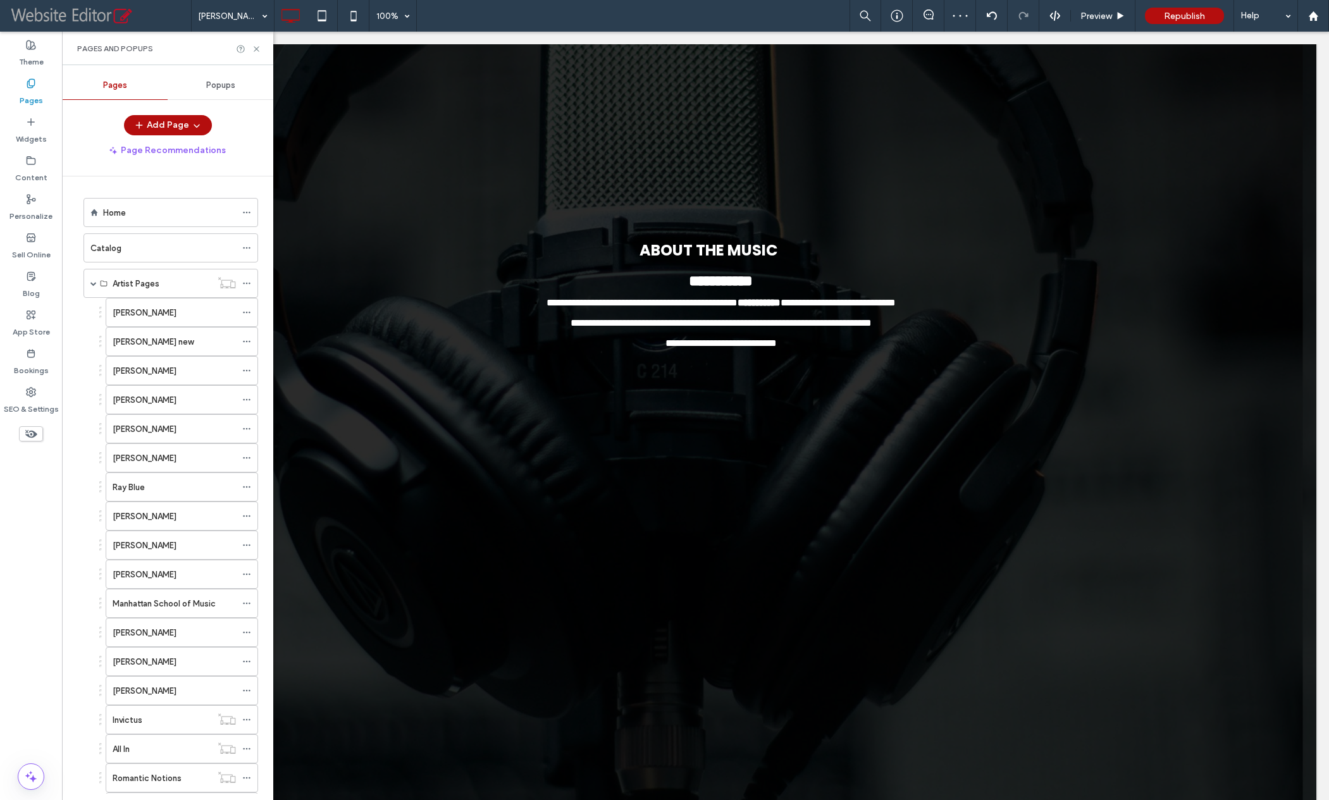
drag, startPoint x: 156, startPoint y: 240, endPoint x: 158, endPoint y: 247, distance: 6.8
click at [156, 241] on div "Catalog" at bounding box center [162, 248] width 145 height 28
click at [251, 48] on div at bounding box center [248, 48] width 25 height 9
click at [257, 49] on icon at bounding box center [256, 48] width 9 height 9
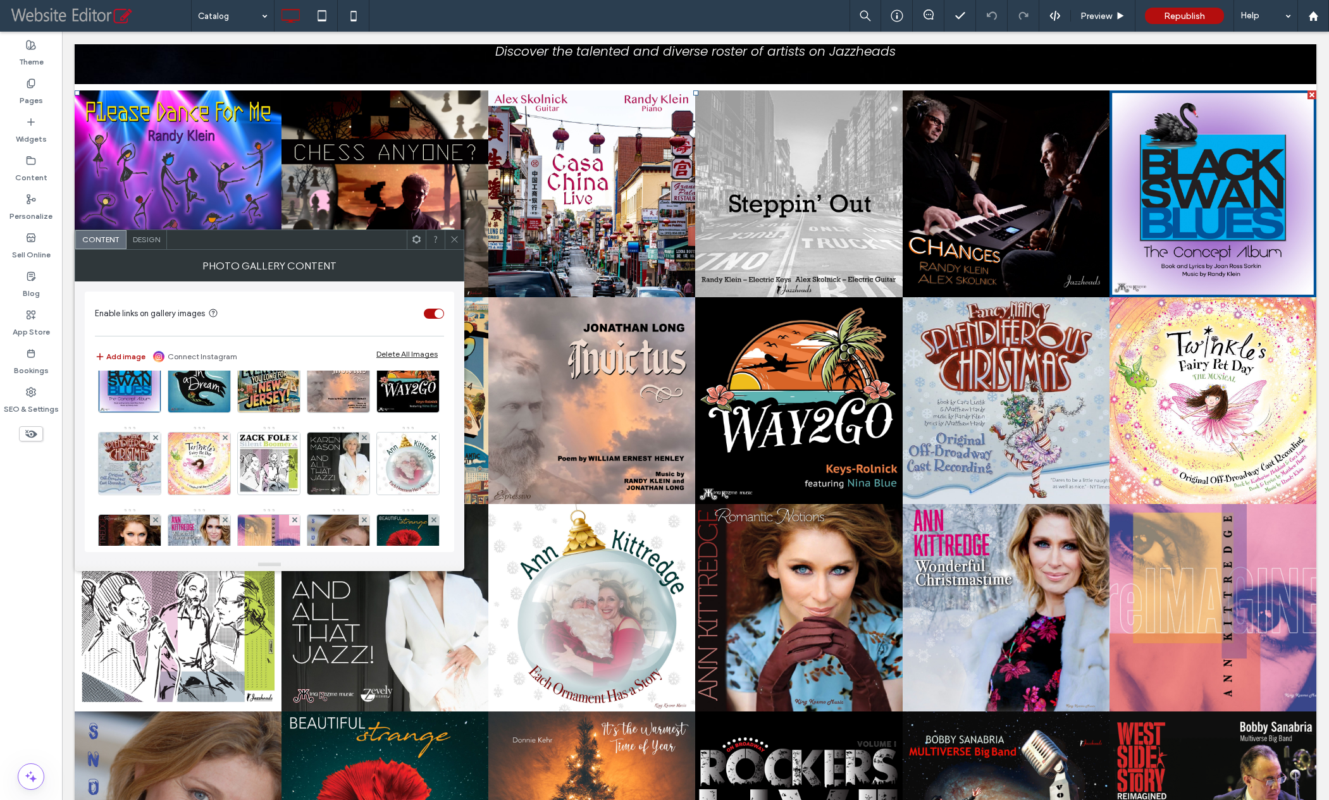
scroll to position [142, 0]
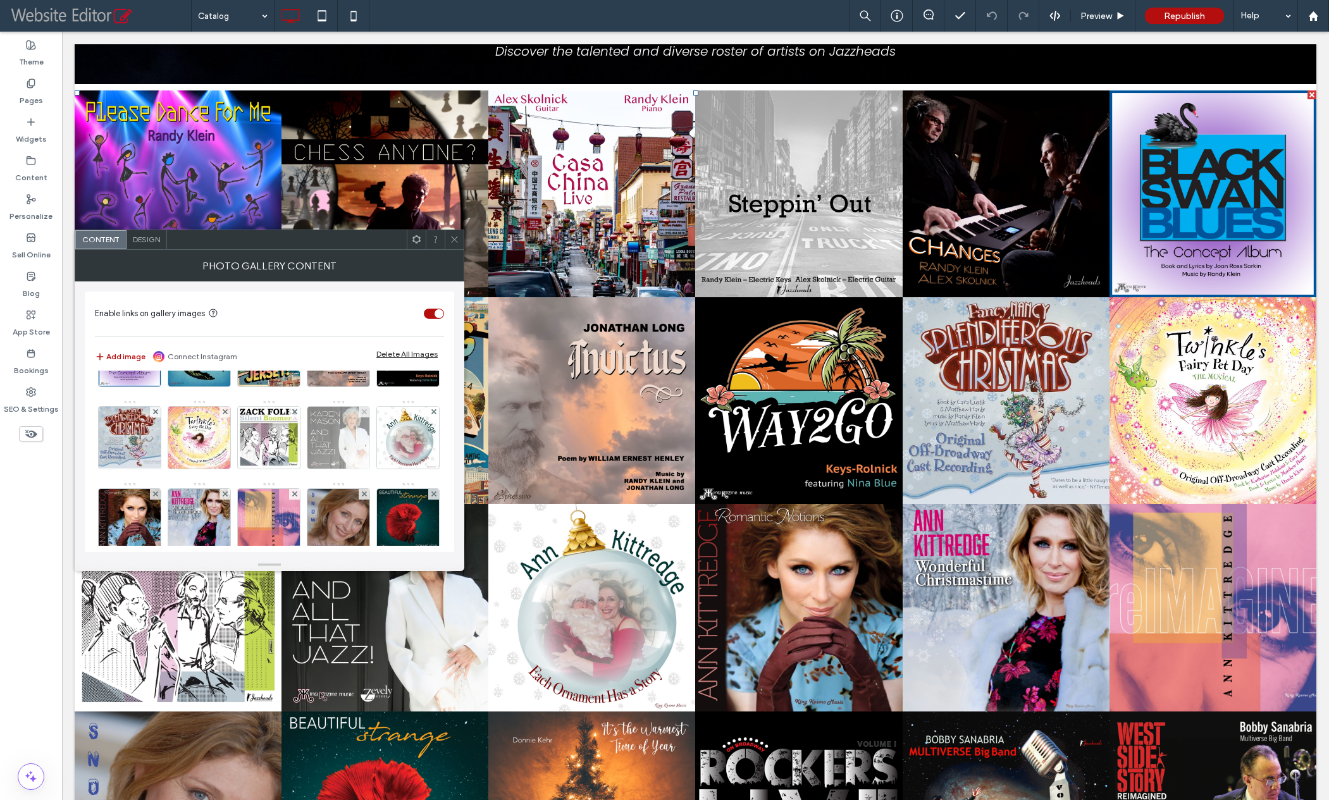
click at [307, 469] on img at bounding box center [338, 438] width 62 height 62
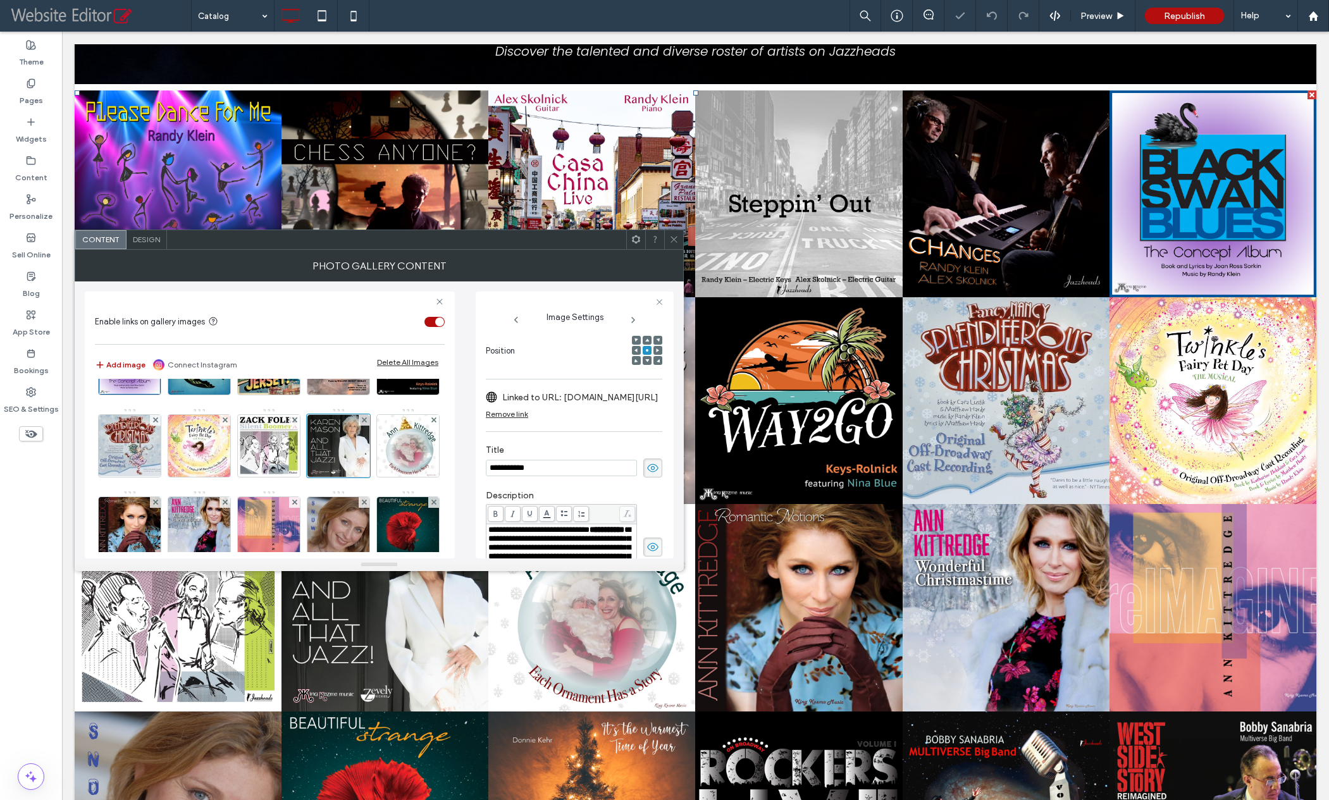
scroll to position [0, 0]
click at [557, 532] on span "**********" at bounding box center [559, 552] width 142 height 52
click at [676, 237] on icon at bounding box center [673, 239] width 9 height 9
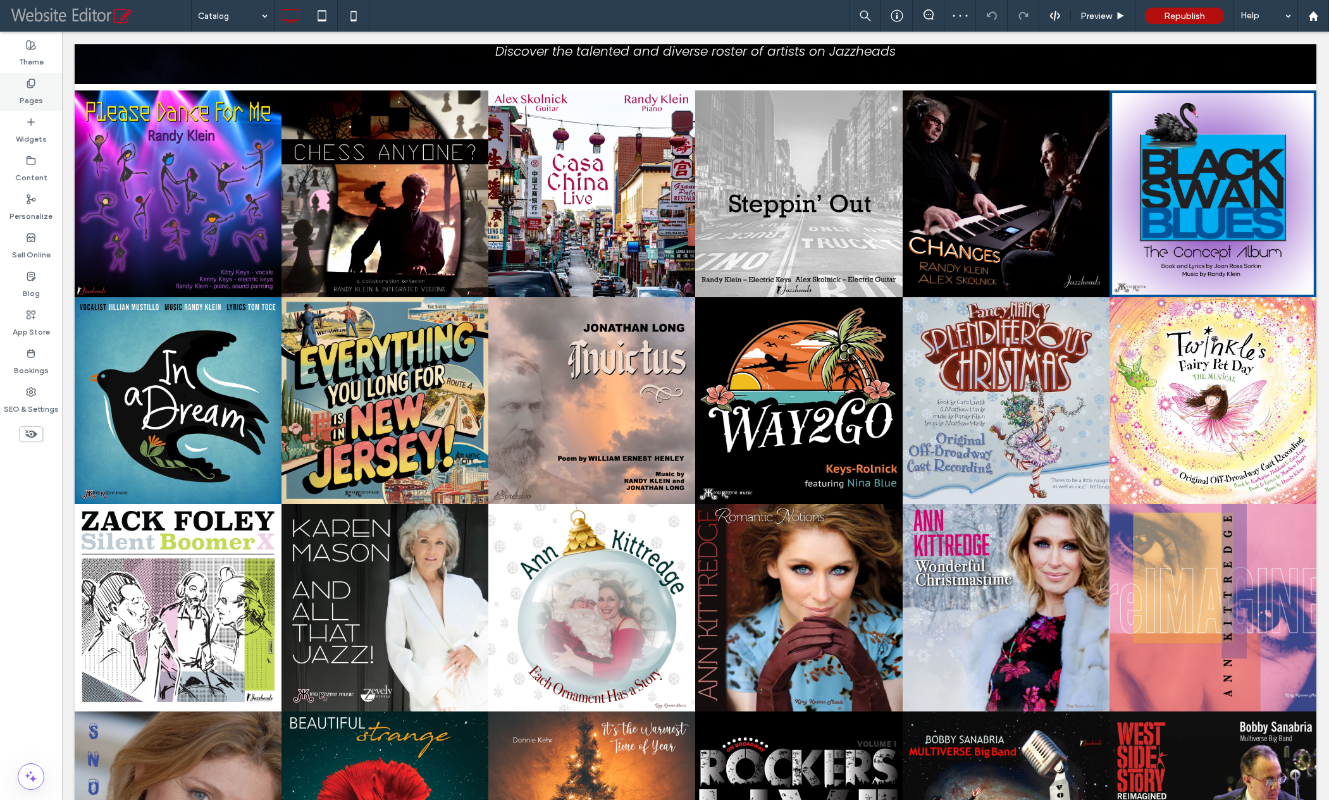
drag, startPoint x: 27, startPoint y: 92, endPoint x: 54, endPoint y: 182, distance: 93.2
click at [27, 92] on label "Pages" at bounding box center [31, 98] width 23 height 18
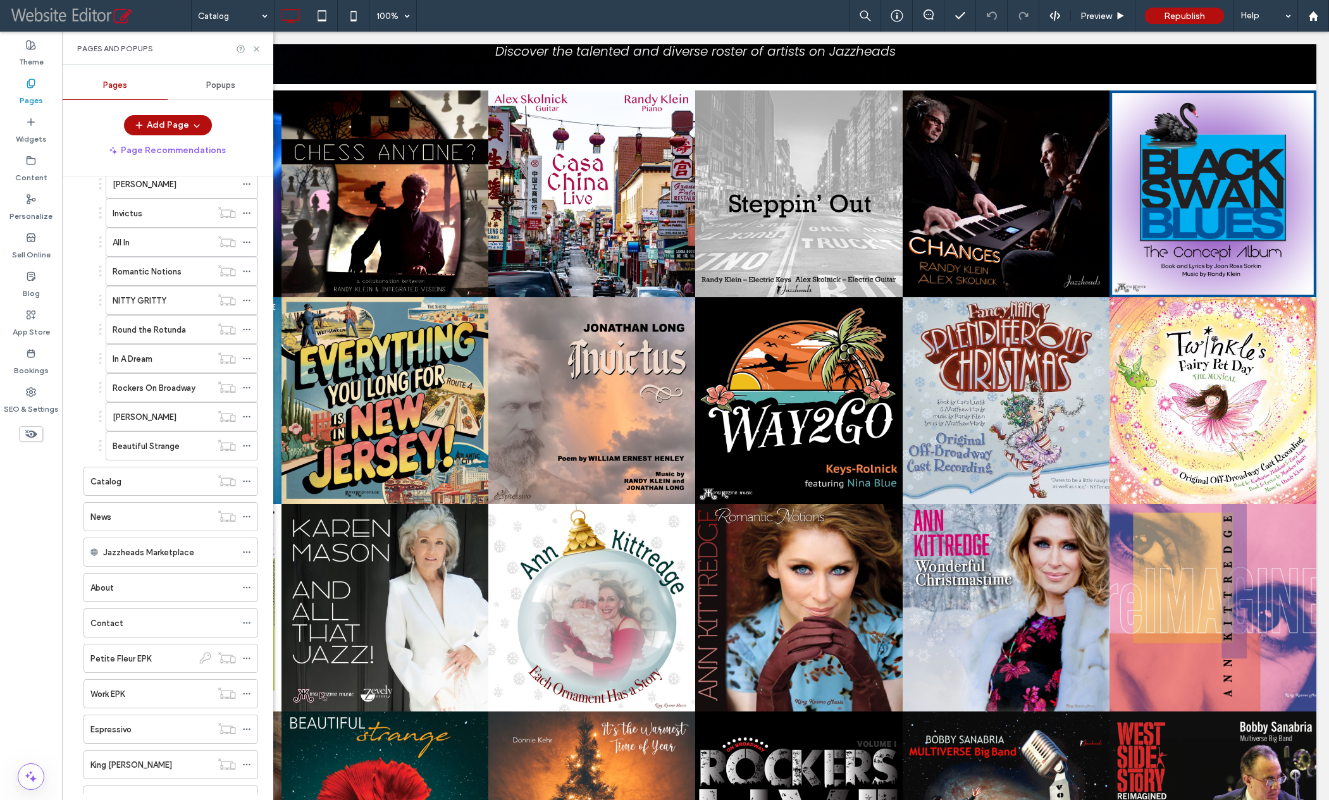
scroll to position [510, 0]
click at [170, 415] on div "[PERSON_NAME]" at bounding box center [162, 413] width 99 height 13
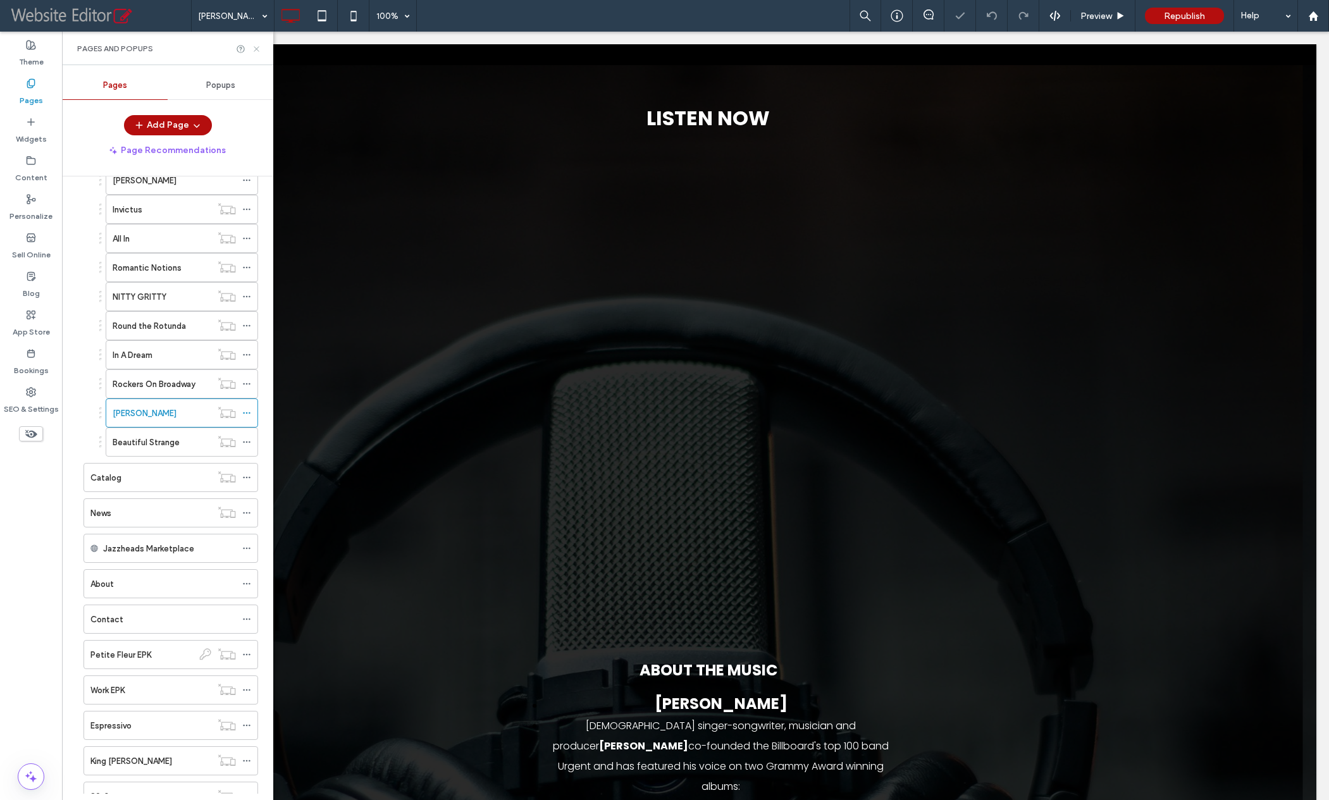
click at [255, 51] on icon at bounding box center [256, 48] width 9 height 9
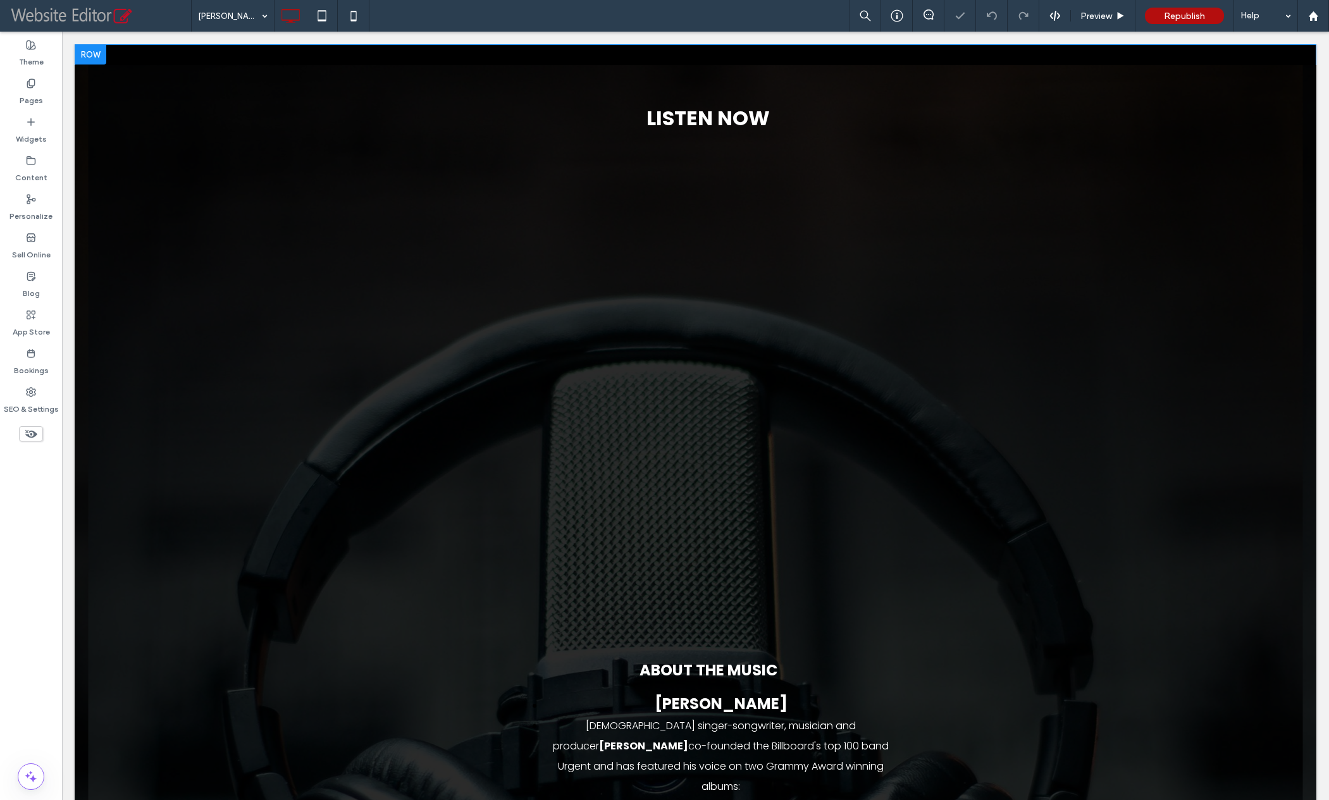
scroll to position [240, 0]
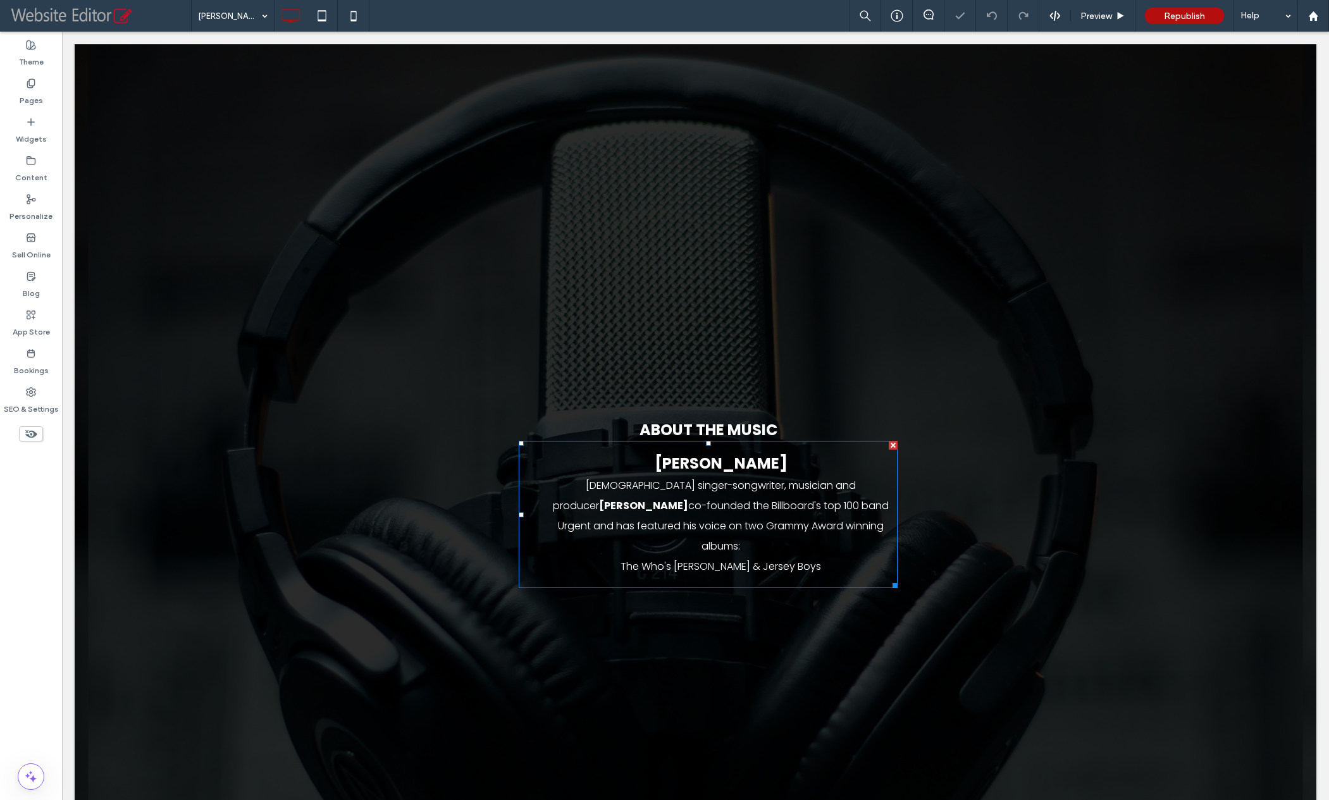
drag, startPoint x: 674, startPoint y: 525, endPoint x: 688, endPoint y: 529, distance: 14.6
click at [674, 525] on font "[DEMOGRAPHIC_DATA] singer-songwriter, musician and producer [PERSON_NAME] co-fo…" at bounding box center [721, 515] width 336 height 75
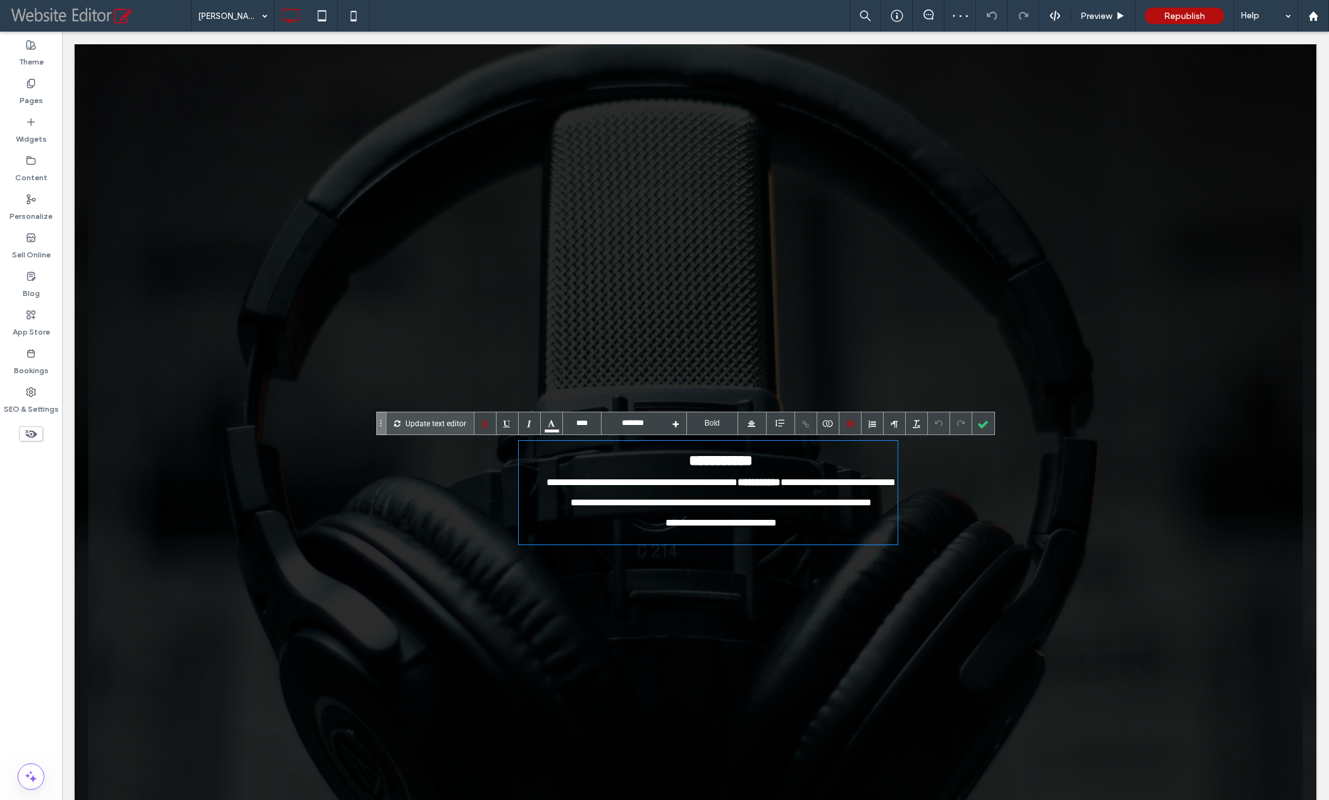
type input "****"
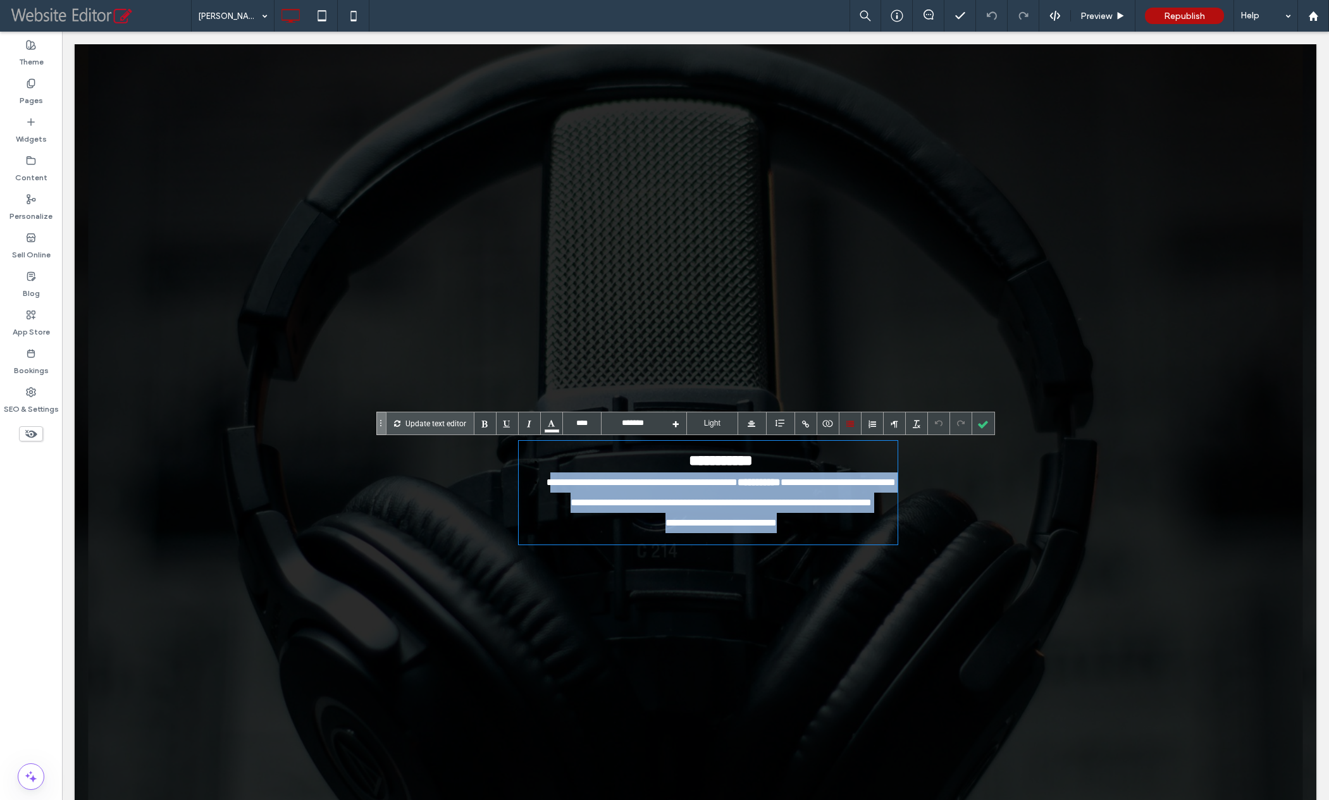
drag, startPoint x: 545, startPoint y: 486, endPoint x: 806, endPoint y: 538, distance: 267.1
click at [806, 533] on ul "**********" at bounding box center [709, 492] width 380 height 81
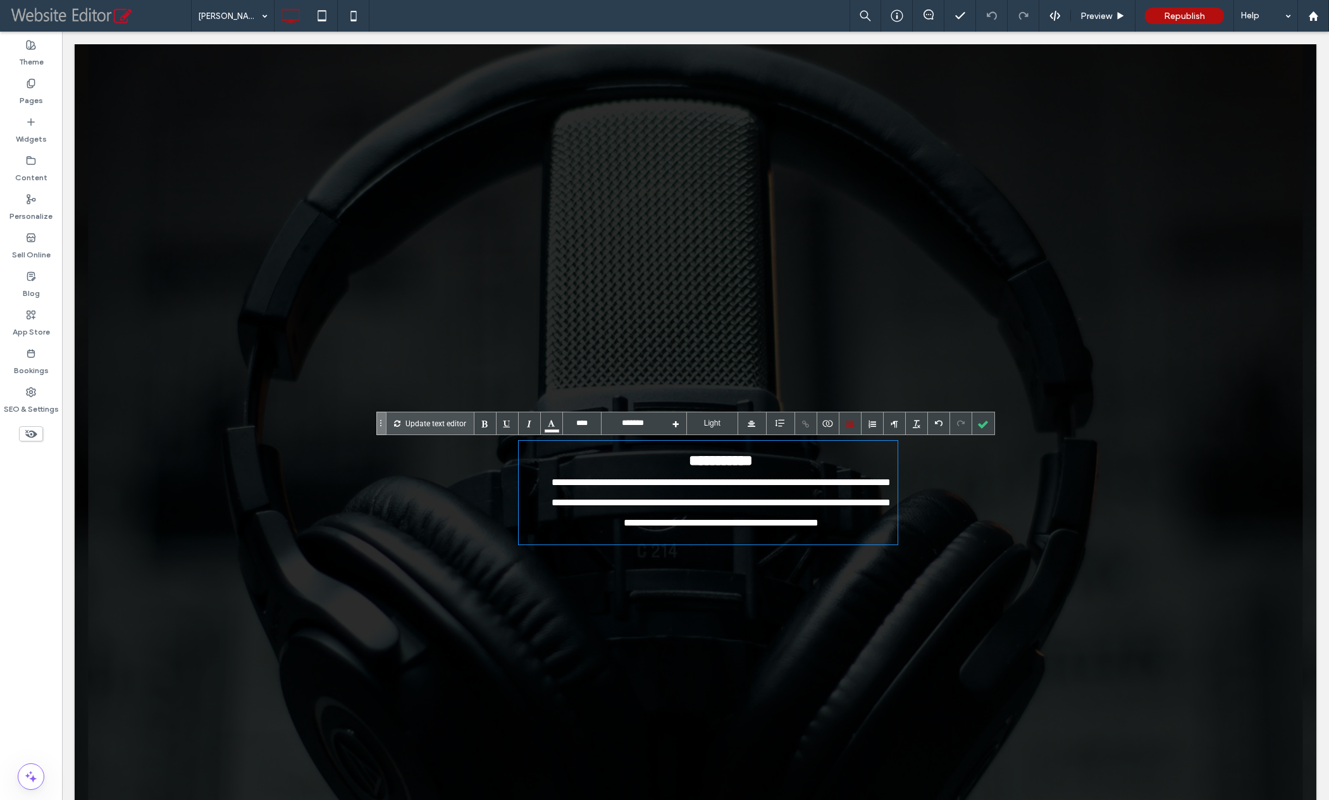
click at [565, 484] on font "**********" at bounding box center [721, 503] width 339 height 50
click at [983, 424] on div at bounding box center [983, 423] width 22 height 22
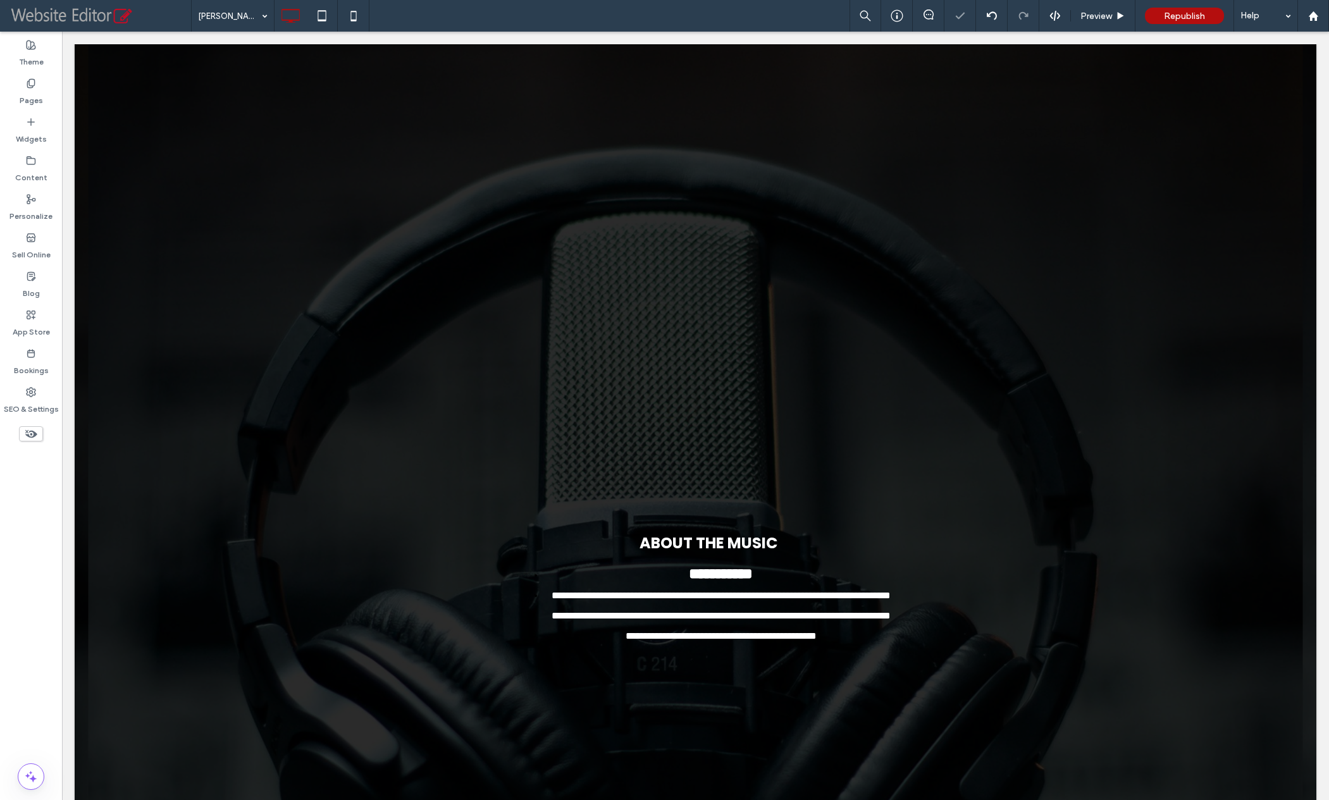
scroll to position [0, 0]
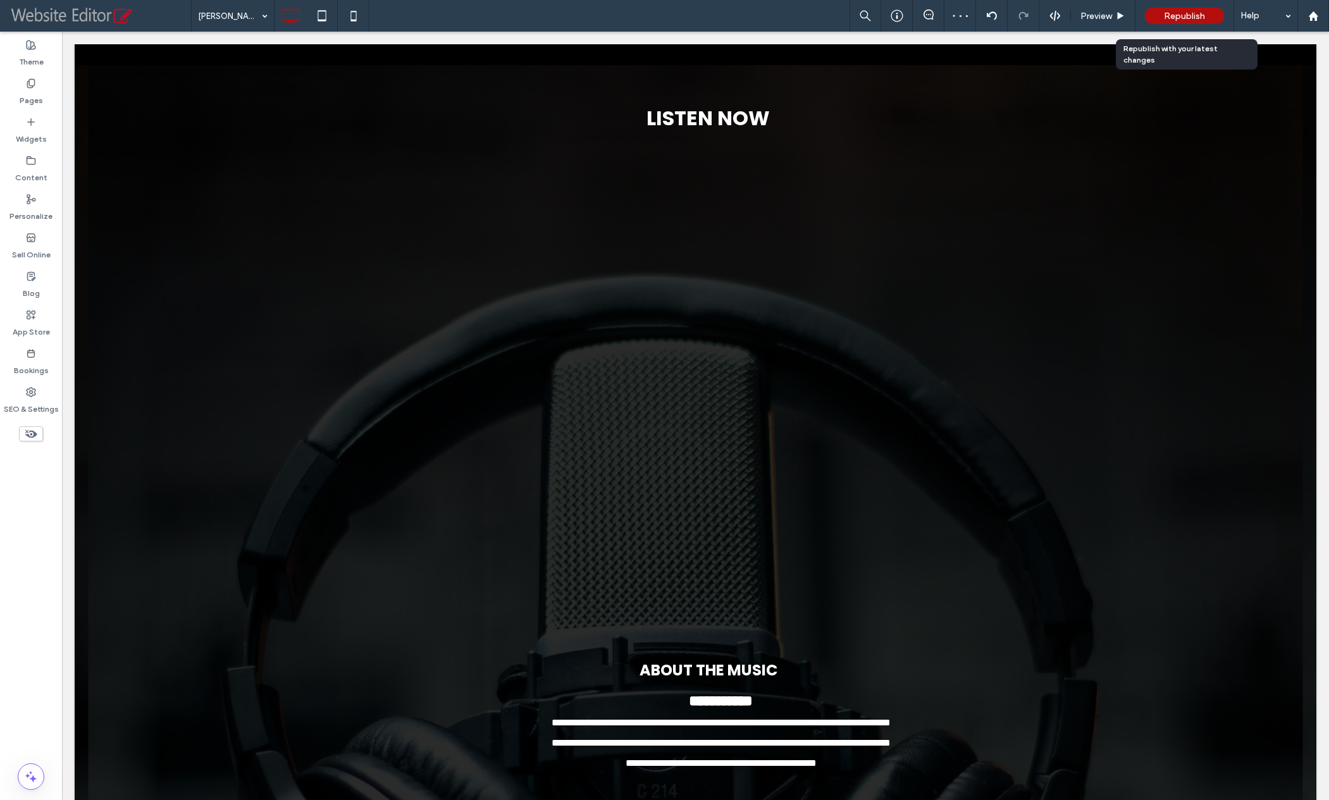
click at [1183, 13] on span "Republish" at bounding box center [1184, 16] width 41 height 11
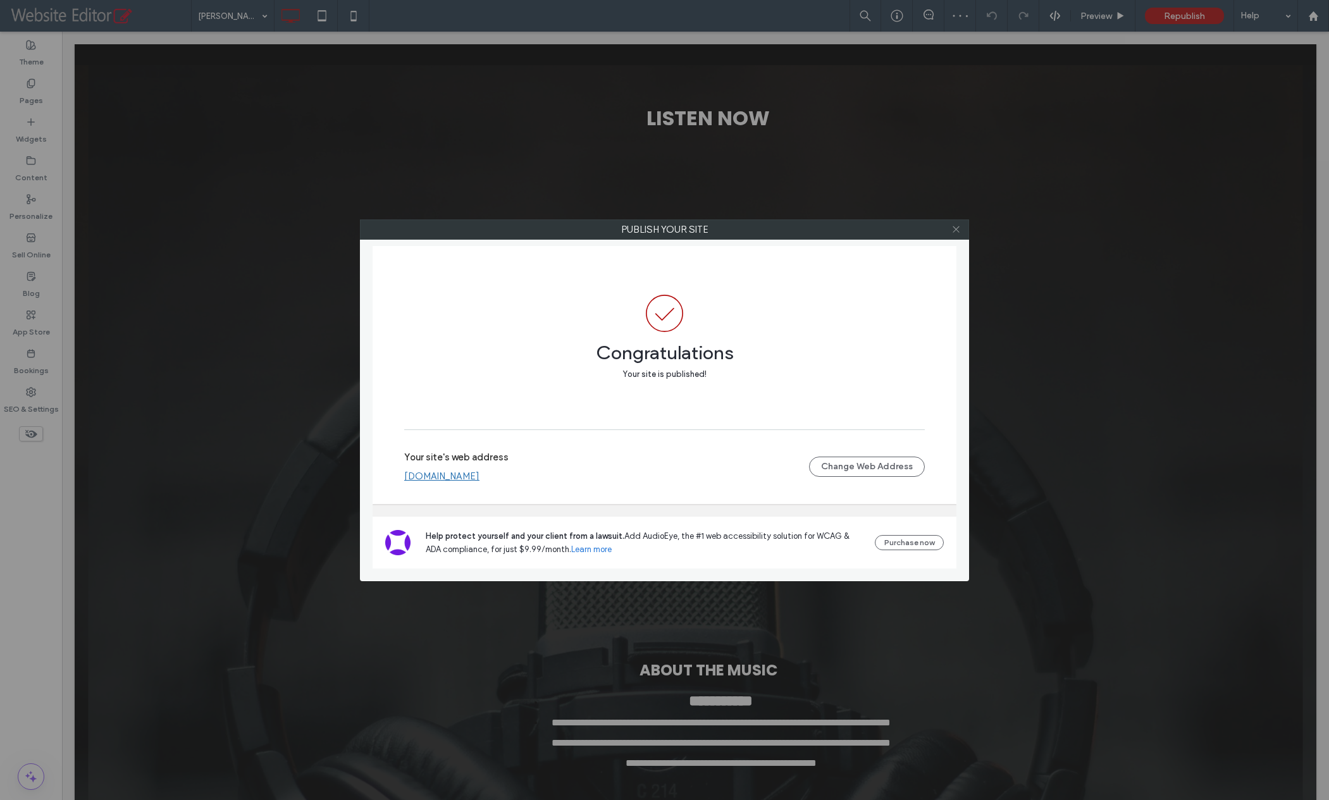
click at [954, 234] on span at bounding box center [955, 229] width 9 height 19
